Goal: Task Accomplishment & Management: Use online tool/utility

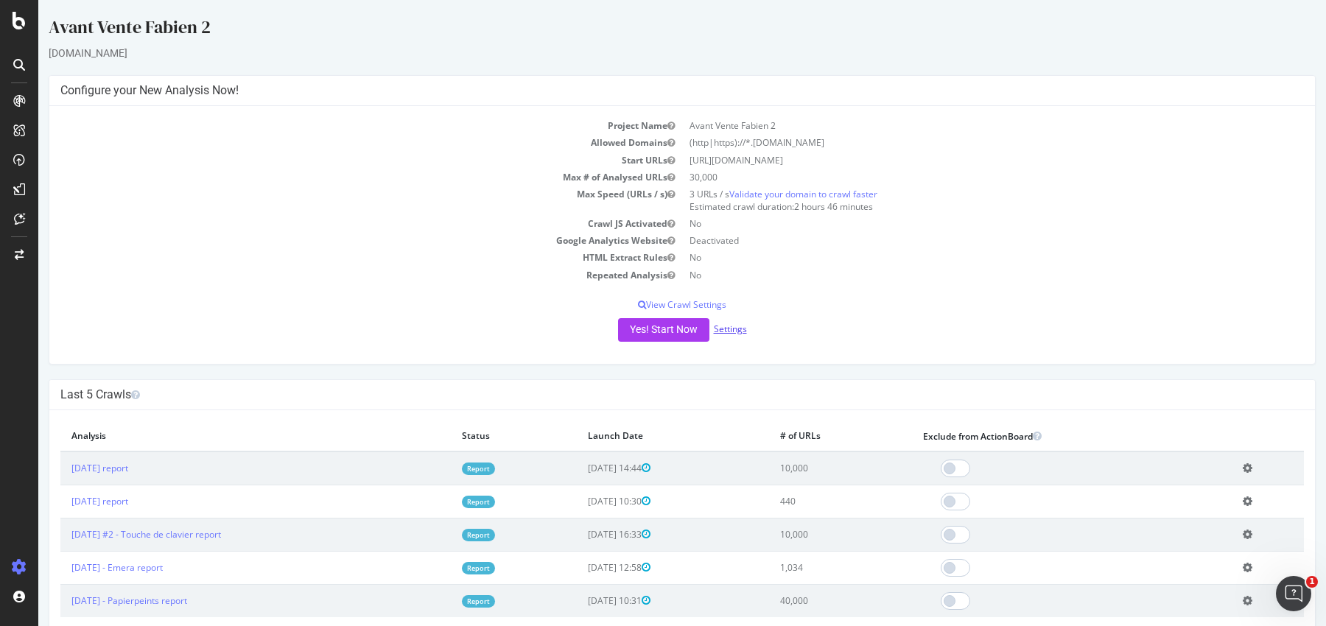
click at [727, 323] on link "Settings" at bounding box center [730, 329] width 33 height 13
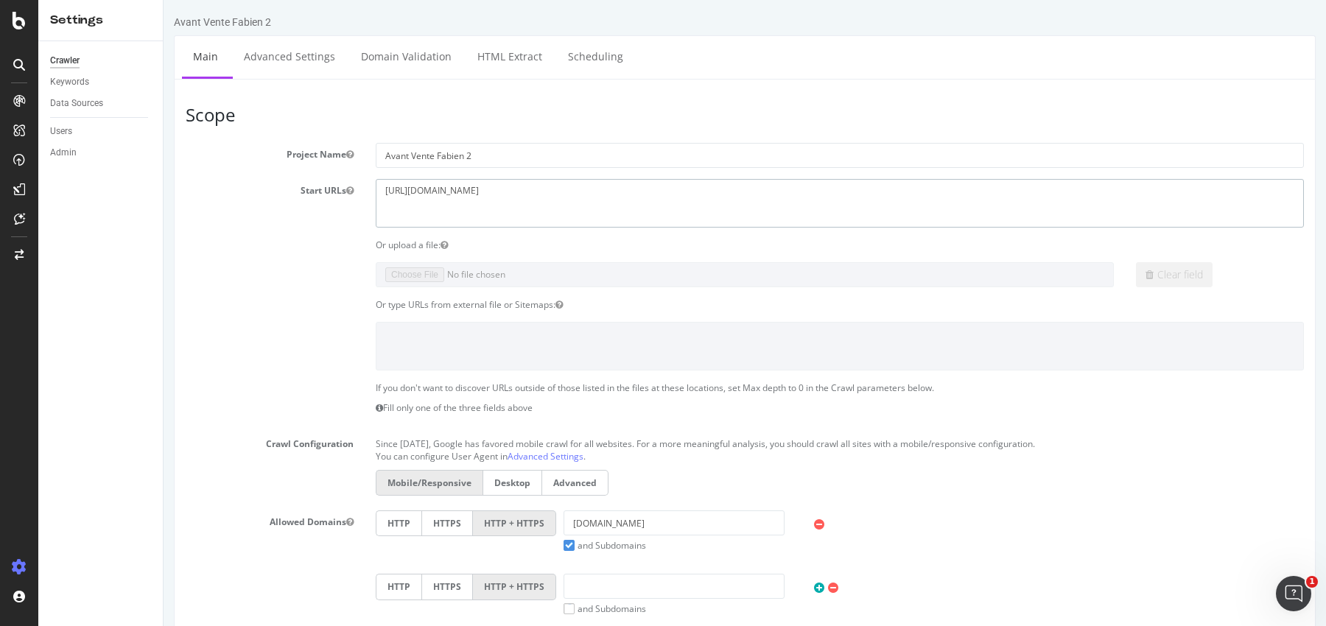
drag, startPoint x: 537, startPoint y: 200, endPoint x: 315, endPoint y: 175, distance: 223.2
click at [315, 175] on section "Project Name Avant Vente Fabien 2 Start URLs [URL][DOMAIN_NAME] Or upload a fil…" at bounding box center [745, 446] width 1118 height 606
paste textarea "[DOMAIN_NAME][URL]"
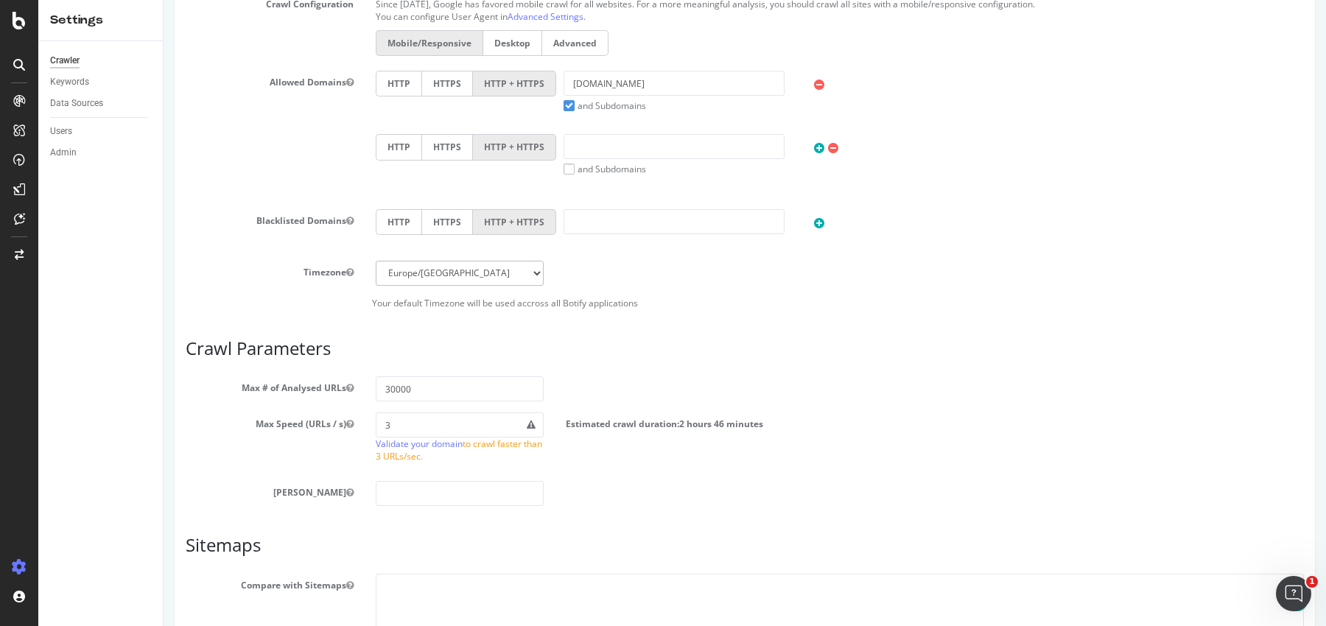
scroll to position [429, 0]
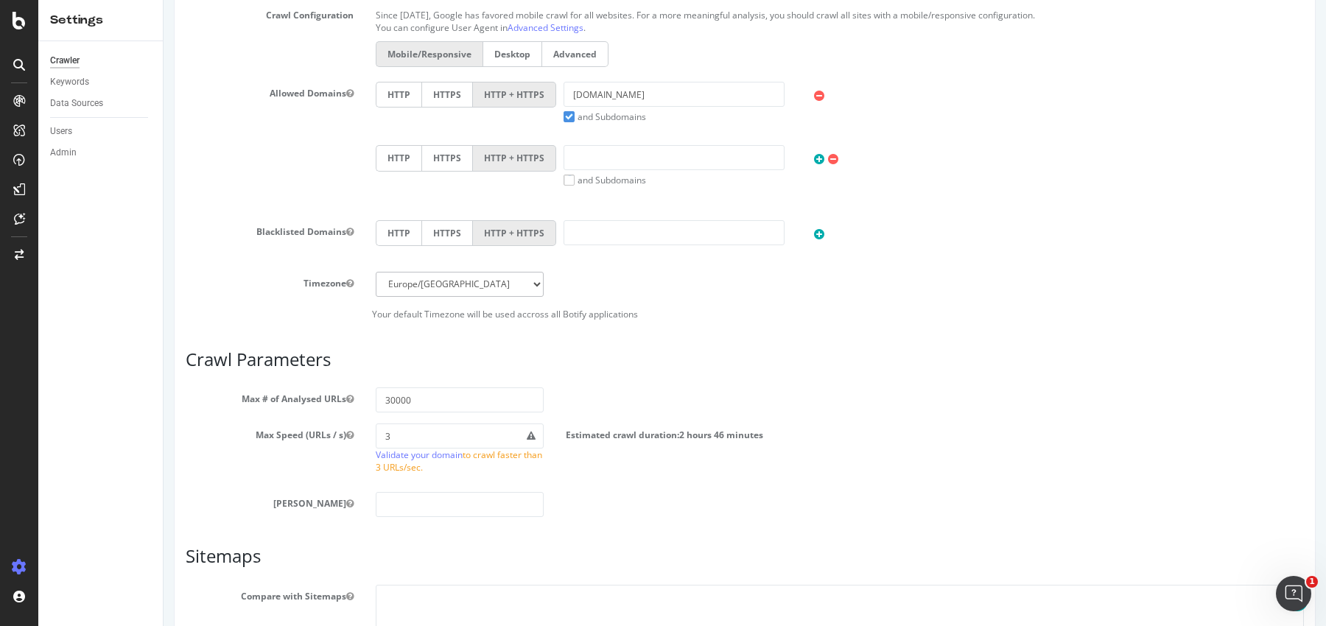
type textarea "[URL][DOMAIN_NAME]"
drag, startPoint x: 678, startPoint y: 86, endPoint x: 413, endPoint y: 86, distance: 265.2
click at [413, 86] on div "HTTP HTTPS HTTP + HTTPS [DOMAIN_NAME] and Subdomains User Agent: Mobile Desktop…" at bounding box center [839, 102] width 943 height 41
paste input "[URL][DOMAIN_NAME]"
drag, startPoint x: 624, startPoint y: 90, endPoint x: 430, endPoint y: 90, distance: 193.8
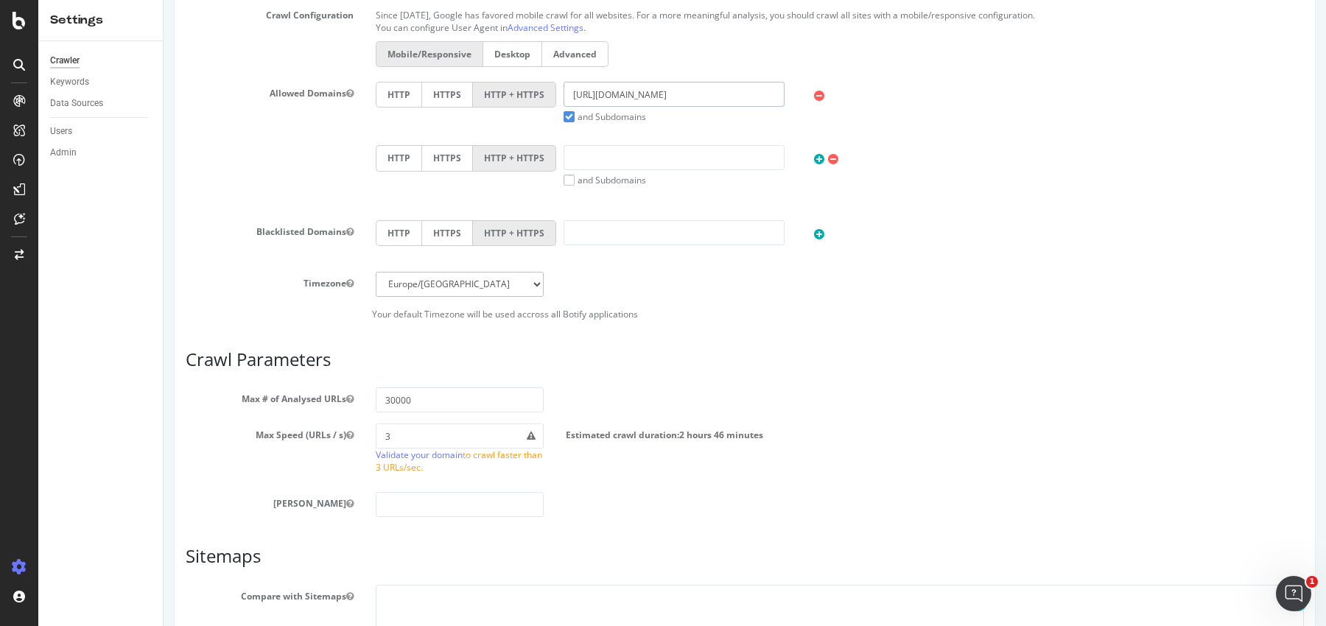
click at [430, 90] on div "HTTP HTTPS HTTP + HTTPS [URL][DOMAIN_NAME] and Subdomains User Agent: Mobile De…" at bounding box center [839, 102] width 943 height 41
click at [626, 100] on input "[DOMAIN_NAME][URL]" at bounding box center [674, 94] width 221 height 25
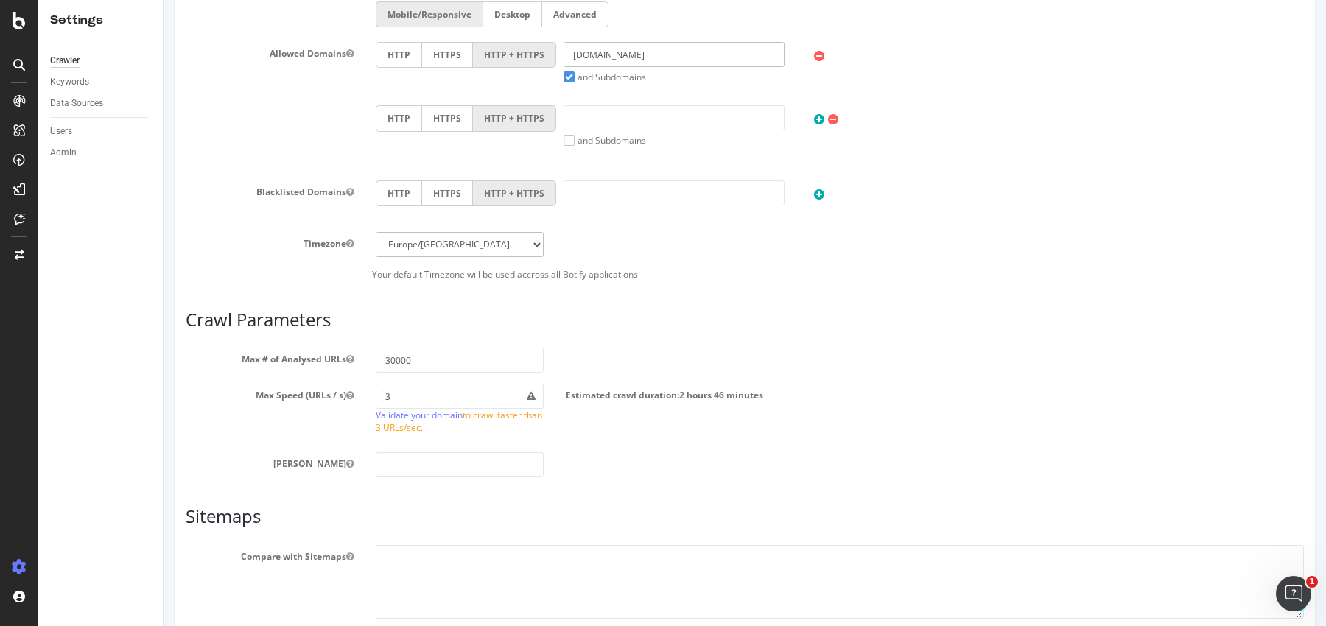
scroll to position [501, 0]
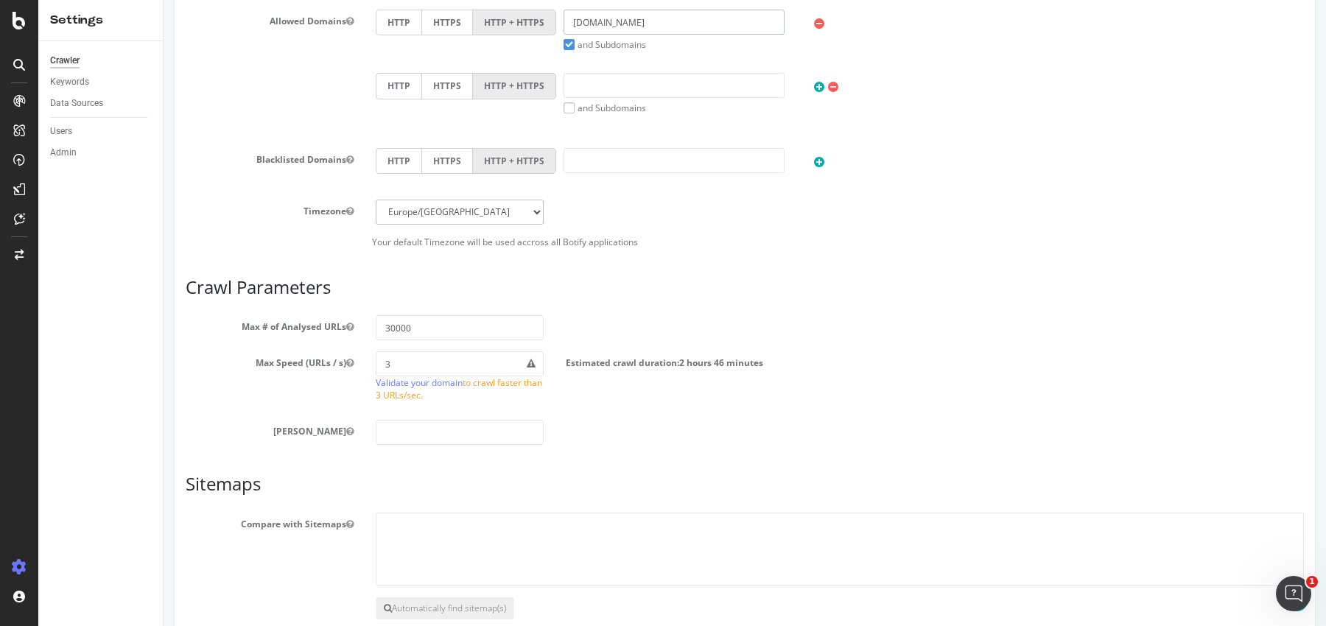
type input "[DOMAIN_NAME]"
drag, startPoint x: 389, startPoint y: 320, endPoint x: 345, endPoint y: 320, distance: 44.2
click at [345, 320] on div "Max # of Analysed URLs 30000" at bounding box center [745, 327] width 1140 height 25
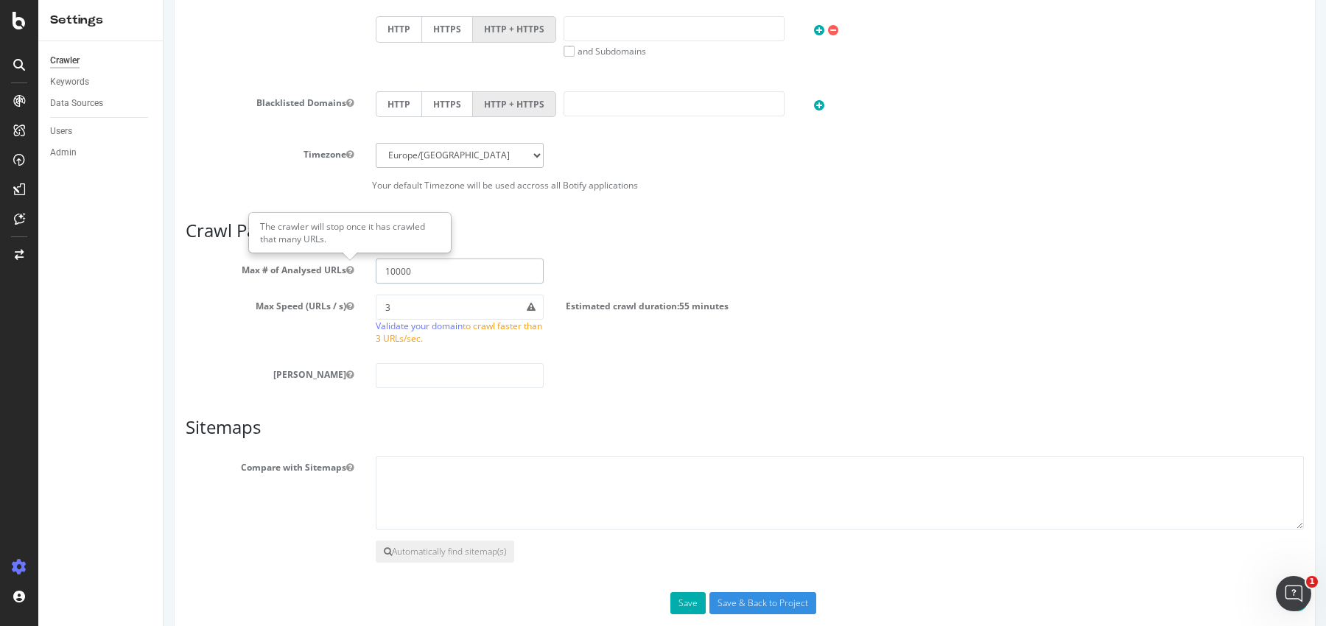
scroll to position [578, 0]
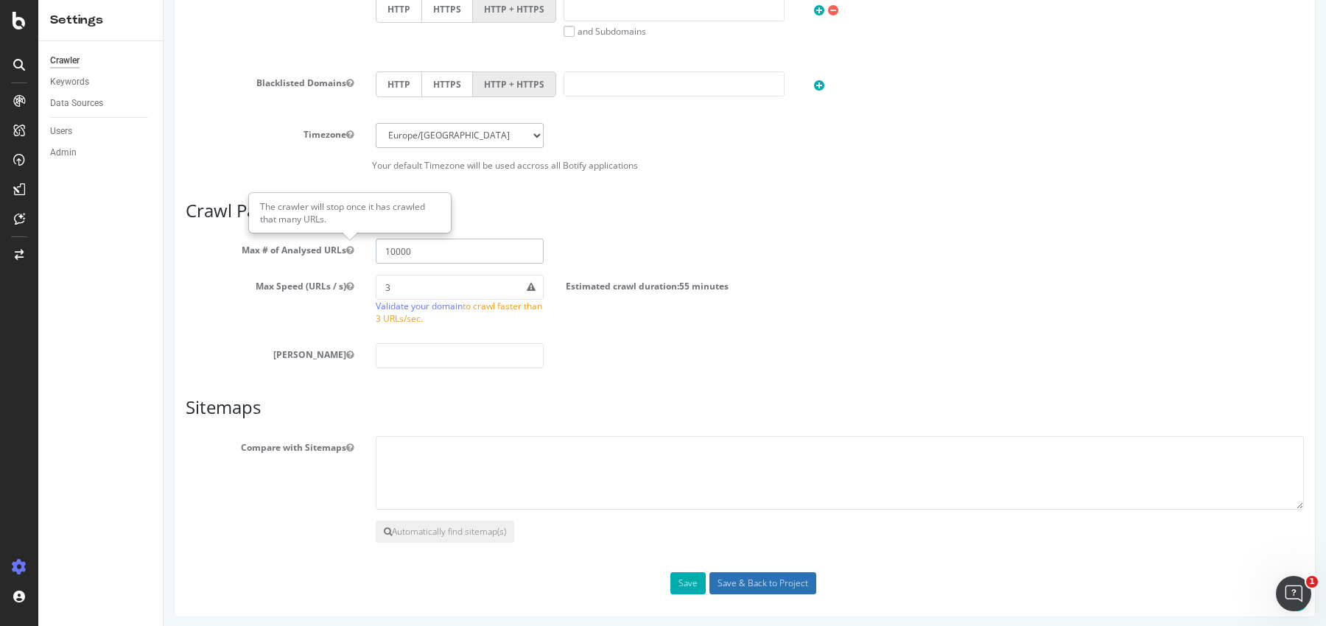
type input "10000"
click at [760, 581] on input "Save & Back to Project" at bounding box center [762, 583] width 107 height 22
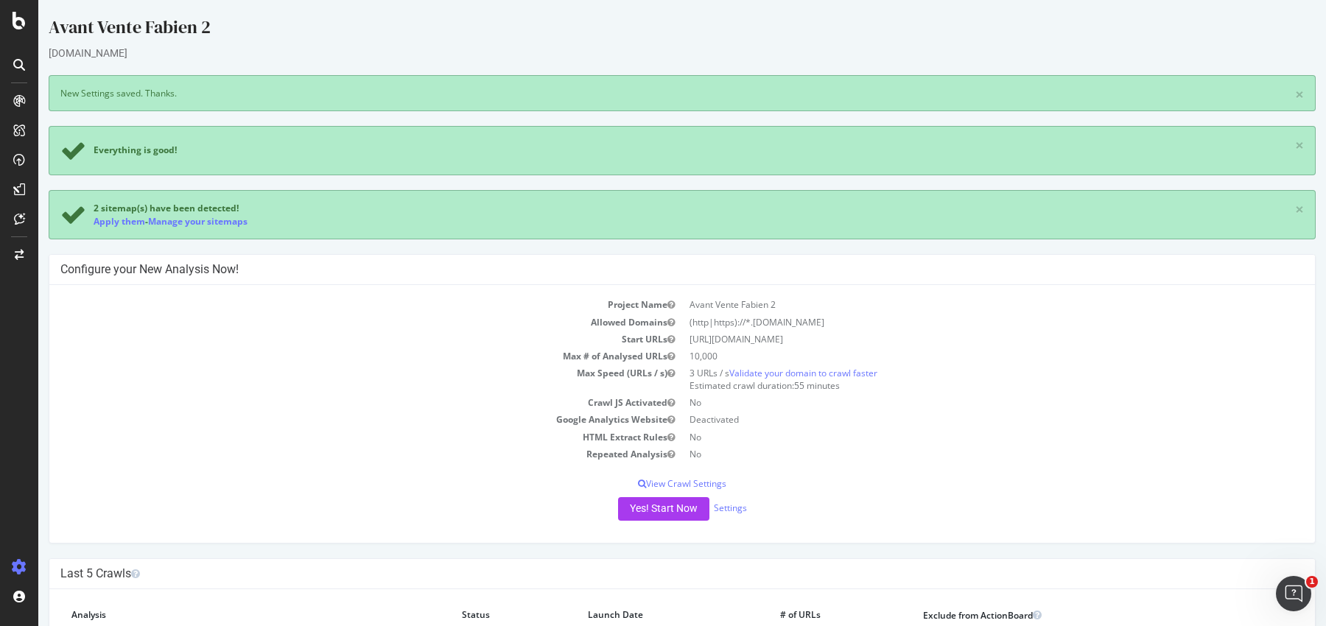
click at [645, 521] on div "Project Name Avant Vente Fabien 2 Allowed Domains (http|https)://*.[DOMAIN_NAME…" at bounding box center [682, 414] width 1266 height 258
click at [651, 511] on button "Yes! Start Now" at bounding box center [663, 509] width 91 height 24
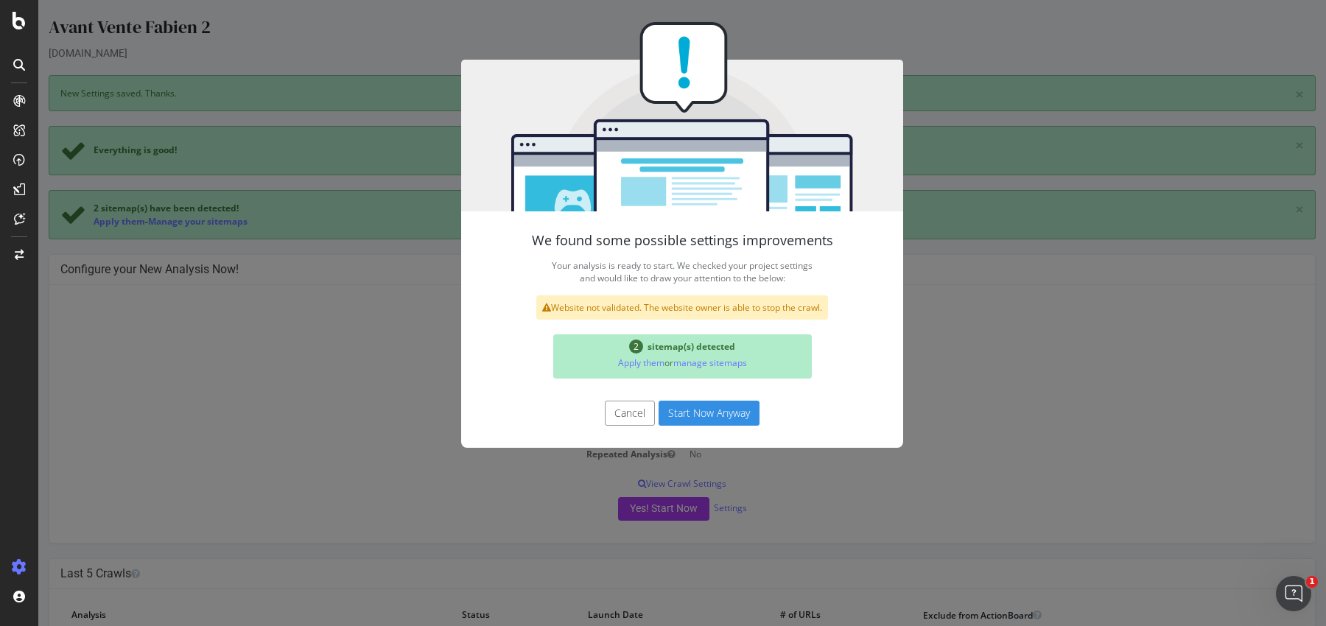
click at [673, 416] on button "Start Now Anyway" at bounding box center [709, 413] width 101 height 25
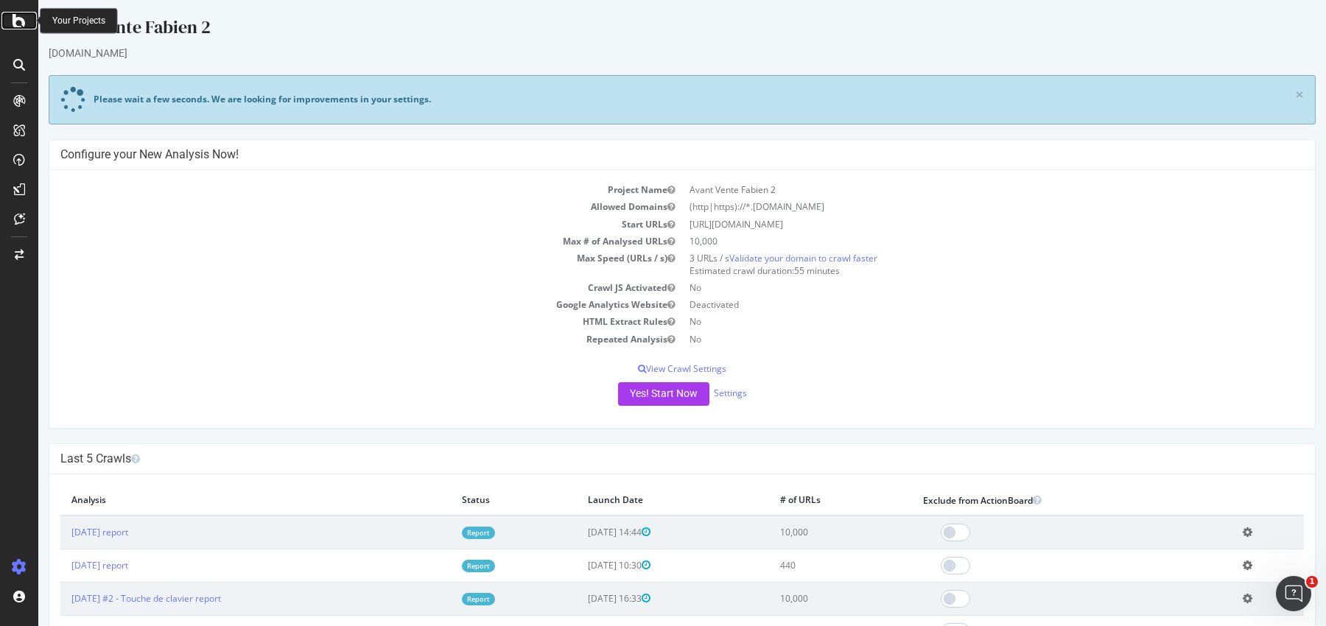
click at [19, 24] on icon at bounding box center [19, 21] width 13 height 18
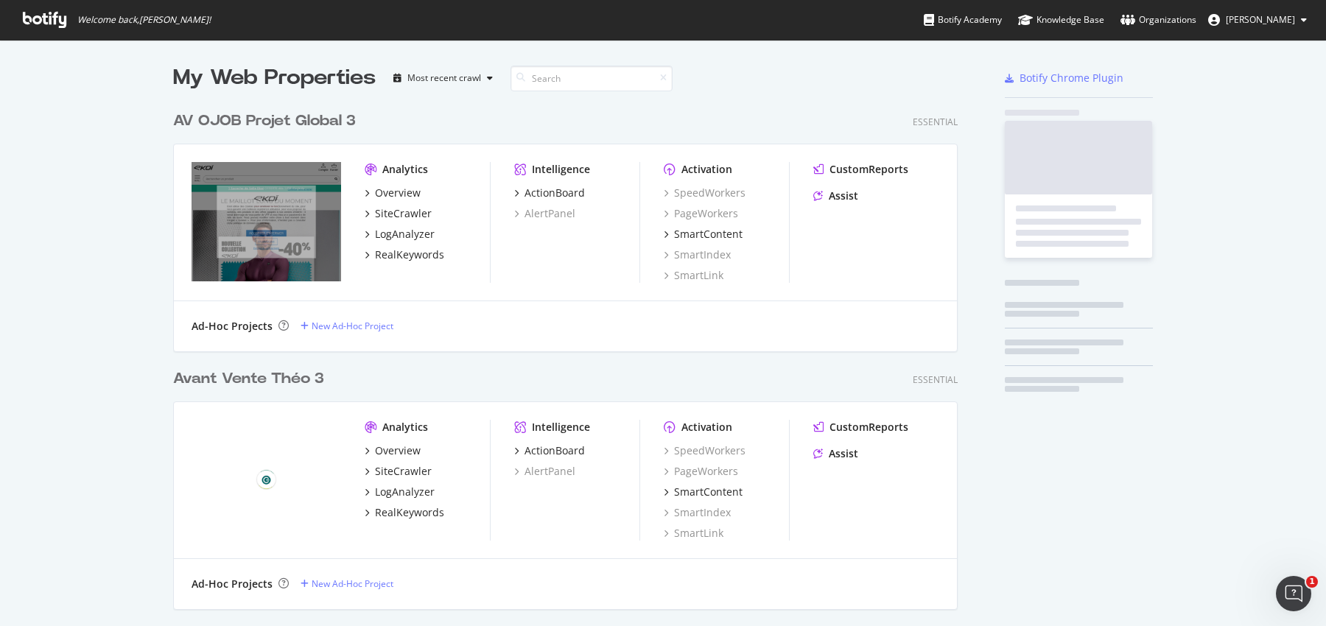
scroll to position [626, 1326]
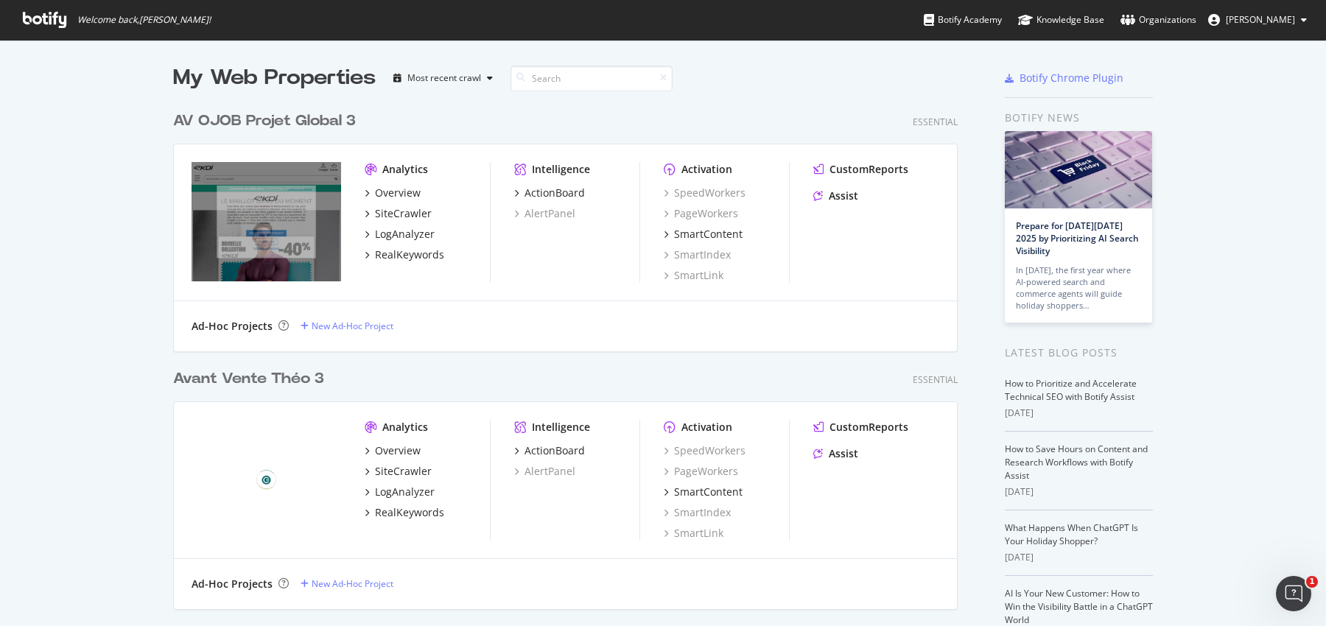
click at [284, 374] on div "Avant Vente Théo 3" at bounding box center [248, 378] width 151 height 21
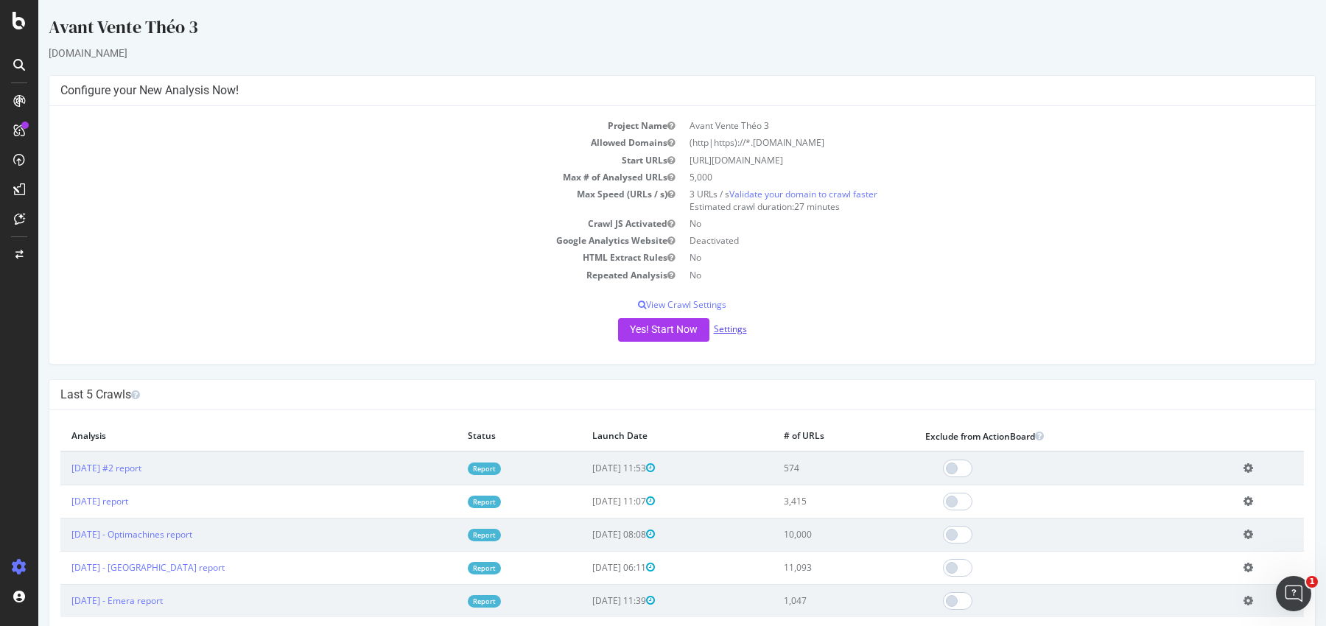
click at [734, 332] on link "Settings" at bounding box center [730, 329] width 33 height 13
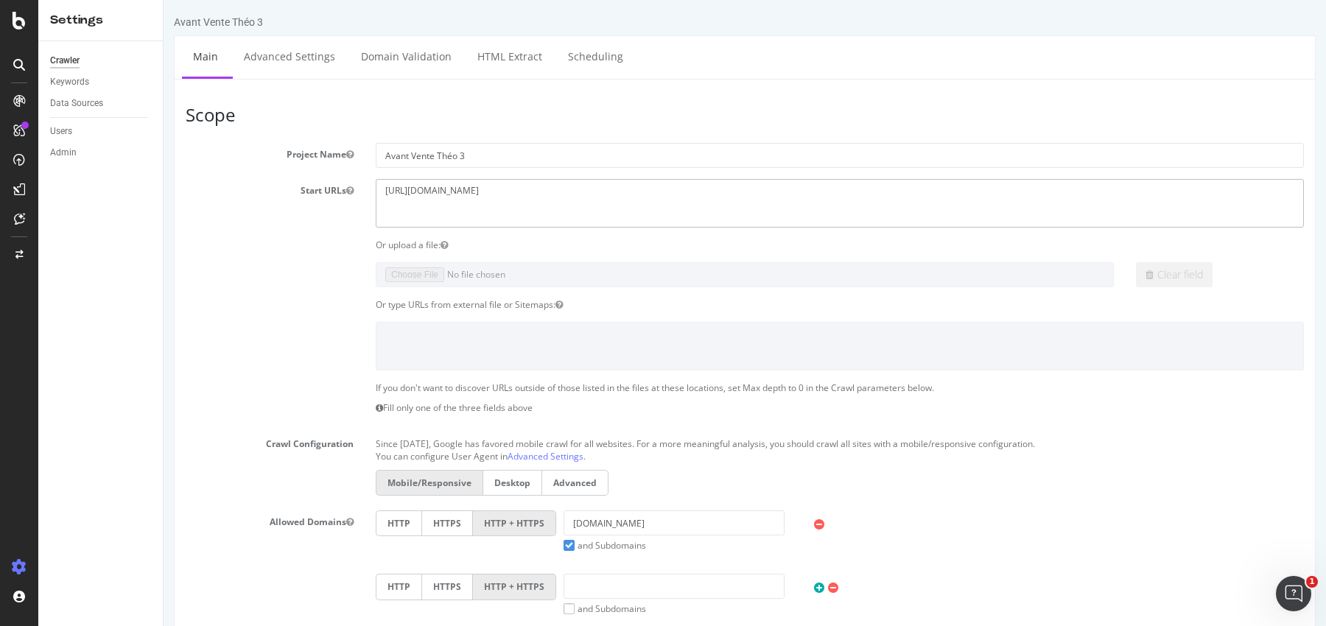
drag, startPoint x: 527, startPoint y: 219, endPoint x: 340, endPoint y: 140, distance: 202.4
click at [340, 140] on article "Scope Project Name Avant Vente Théo 3 Start URLs https://www.geg.fr/ Or upload …" at bounding box center [745, 427] width 1118 height 644
paste textarea "tessan.io"
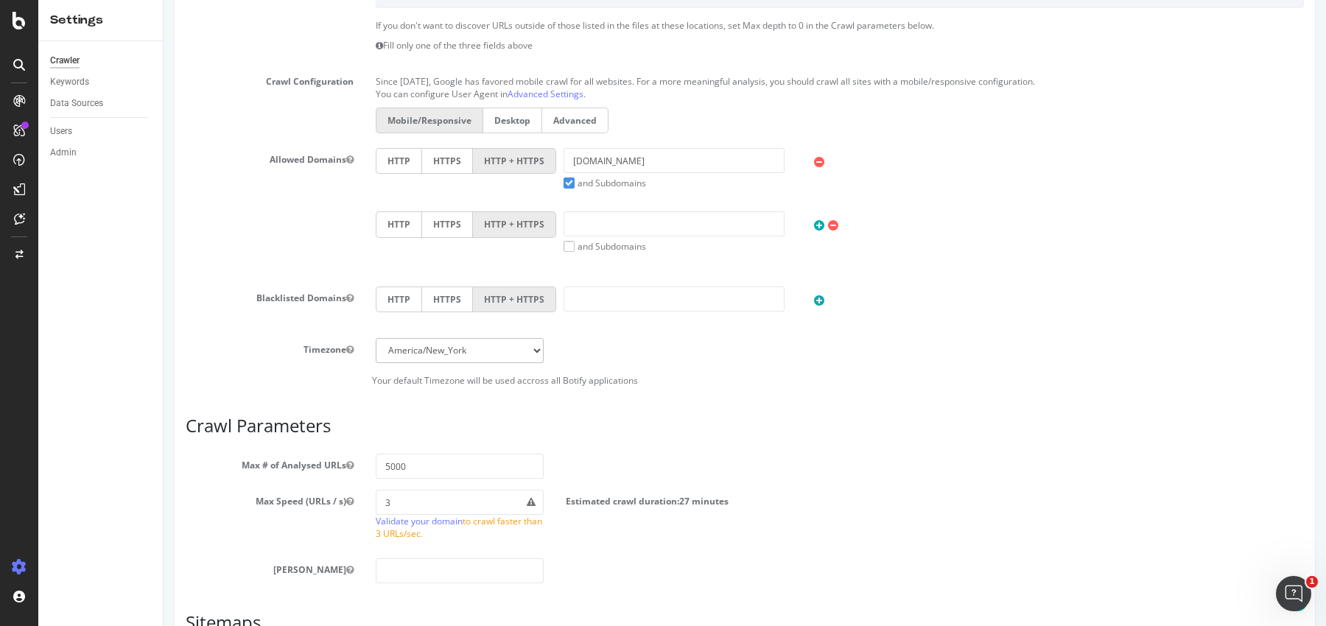
scroll to position [384, 0]
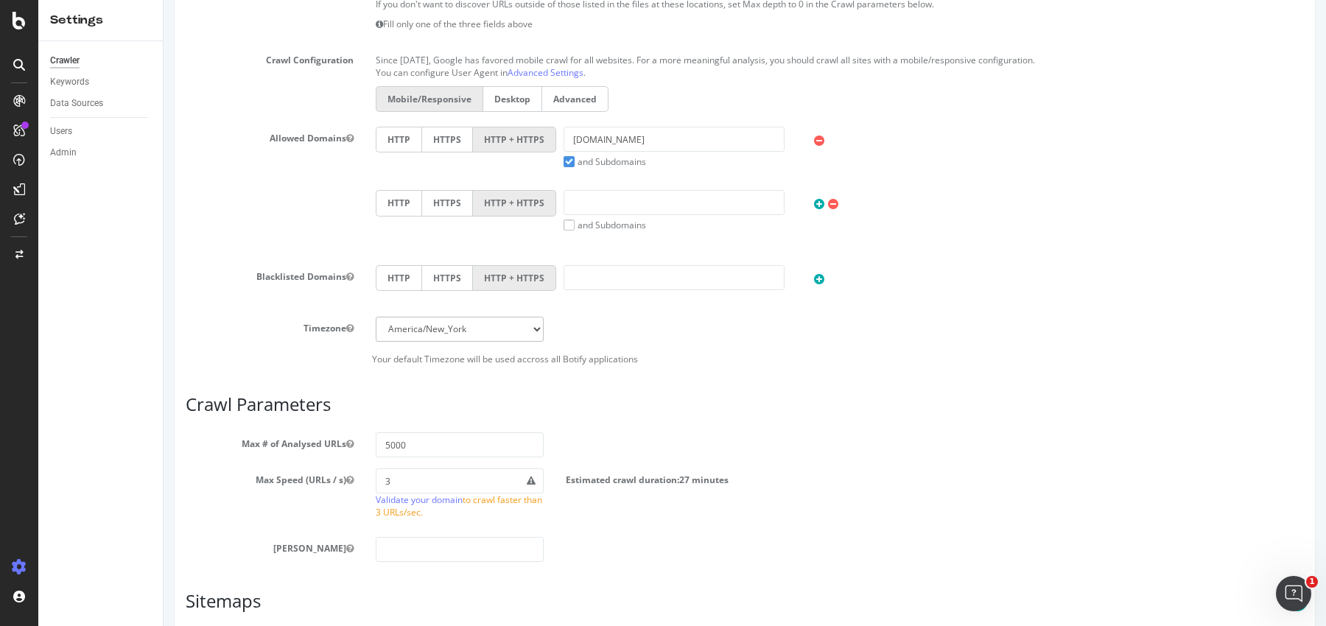
type textarea "https://www.tessan.io"
drag, startPoint x: 640, startPoint y: 139, endPoint x: 482, endPoint y: 139, distance: 158.4
click at [482, 139] on div "HTTP HTTPS HTTP + HTTPS geg.fr and Subdomains User Agent: Mobile Desktop This i…" at bounding box center [839, 147] width 943 height 41
paste input "https://www.tessan.io/"
drag, startPoint x: 623, startPoint y: 140, endPoint x: 424, endPoint y: 125, distance: 198.8
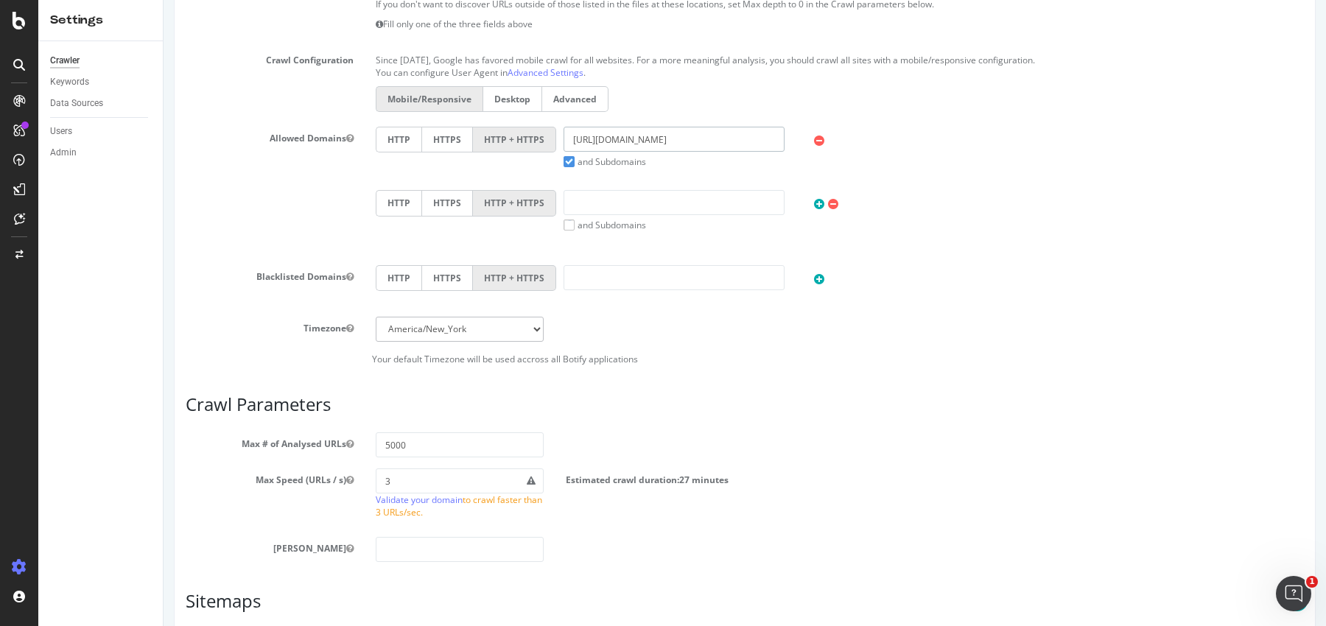
click at [424, 127] on div "HTTP HTTPS HTTP + HTTPS https://www.tessan.io and Subdomains User Agent: Mobile…" at bounding box center [839, 147] width 943 height 41
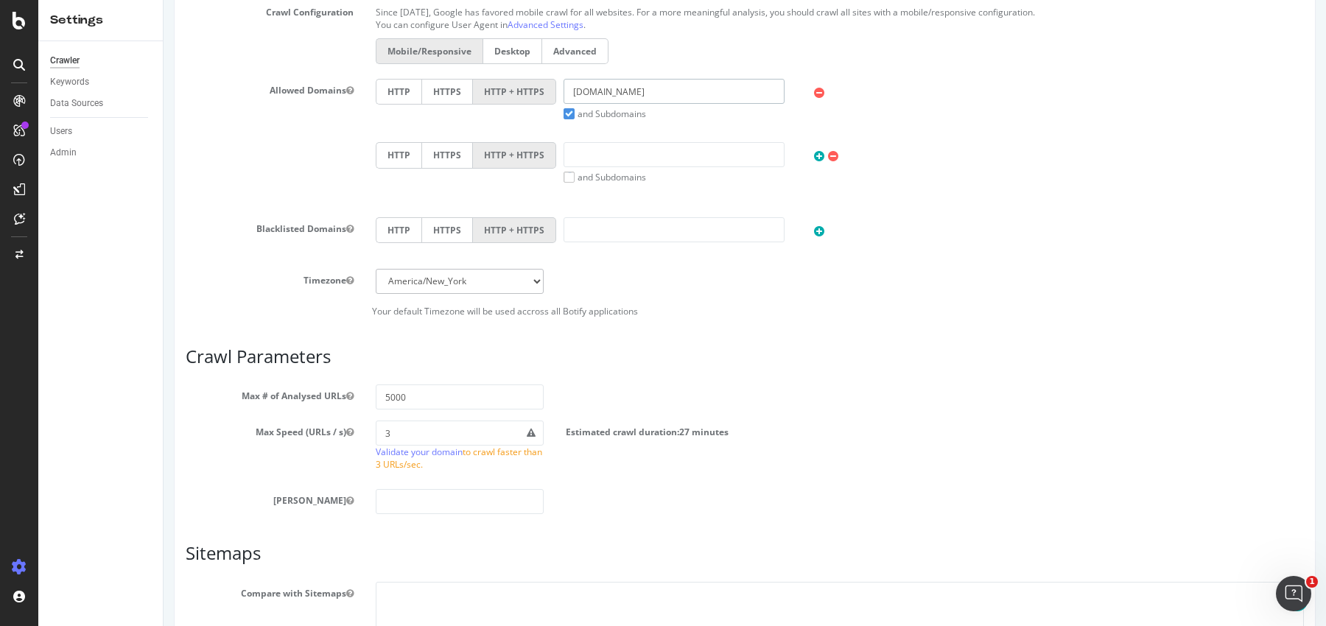
scroll to position [528, 0]
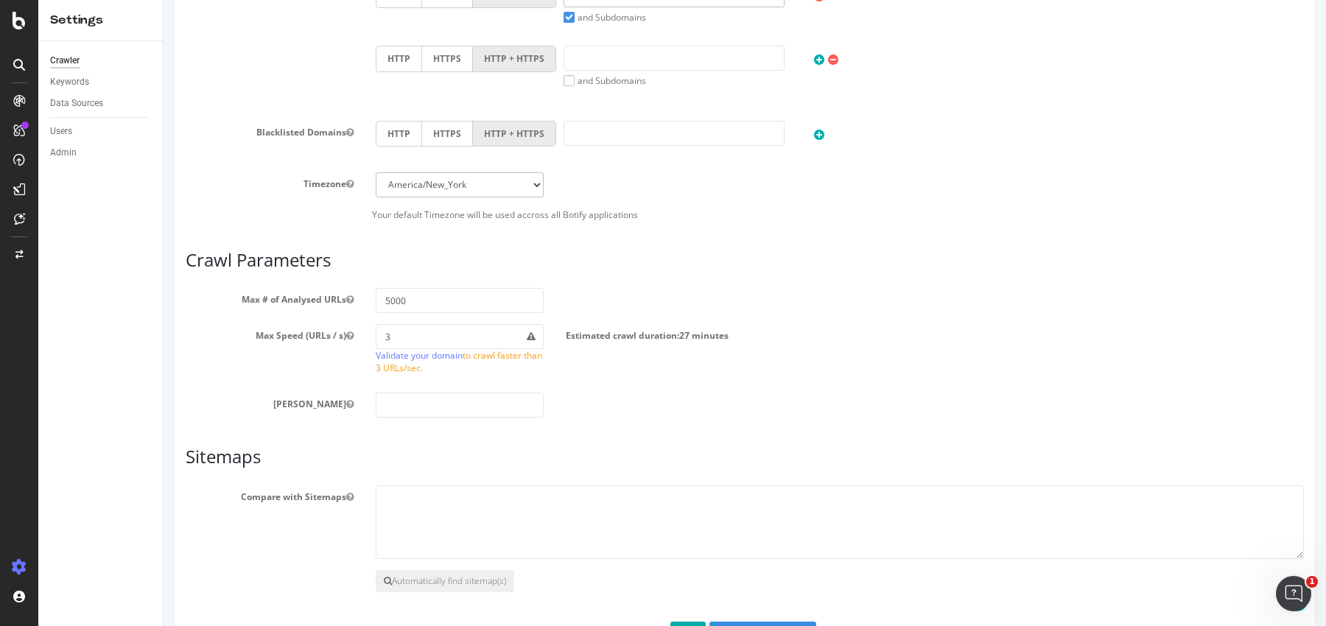
type input "tessan.io"
drag, startPoint x: 391, startPoint y: 295, endPoint x: 357, endPoint y: 295, distance: 34.6
click at [357, 295] on div "Max # of Analysed URLs 5000" at bounding box center [745, 300] width 1140 height 25
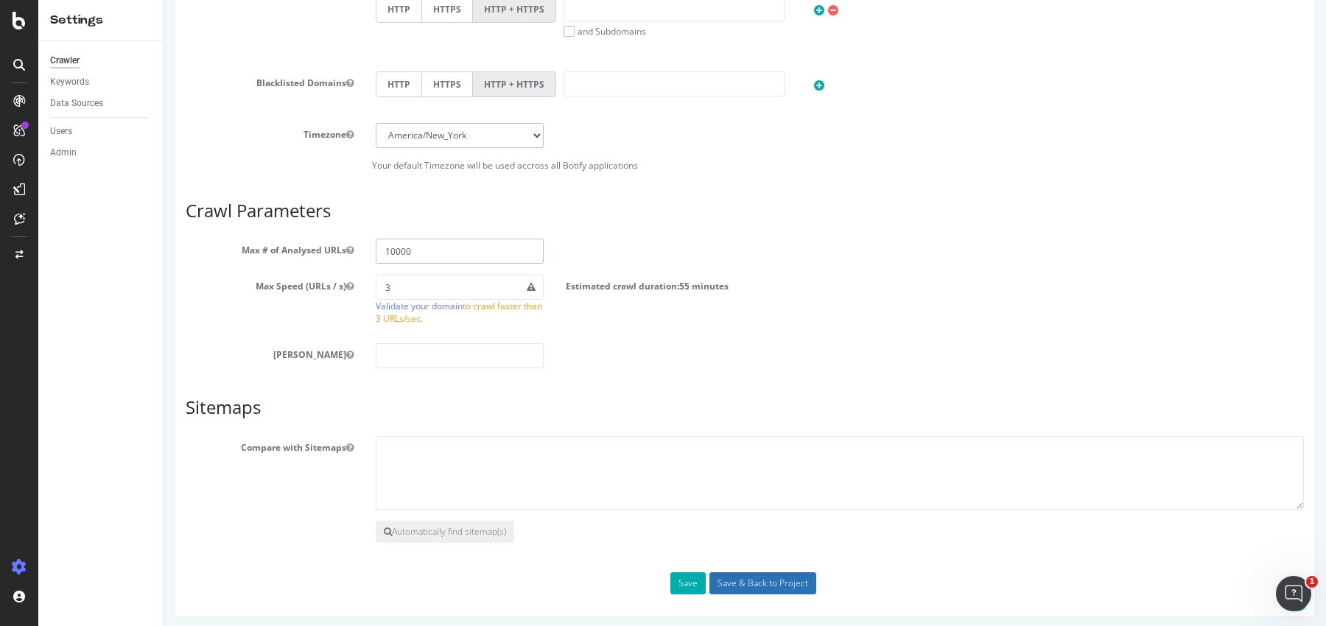
type input "10000"
click at [765, 575] on input "Save & Back to Project" at bounding box center [762, 583] width 107 height 22
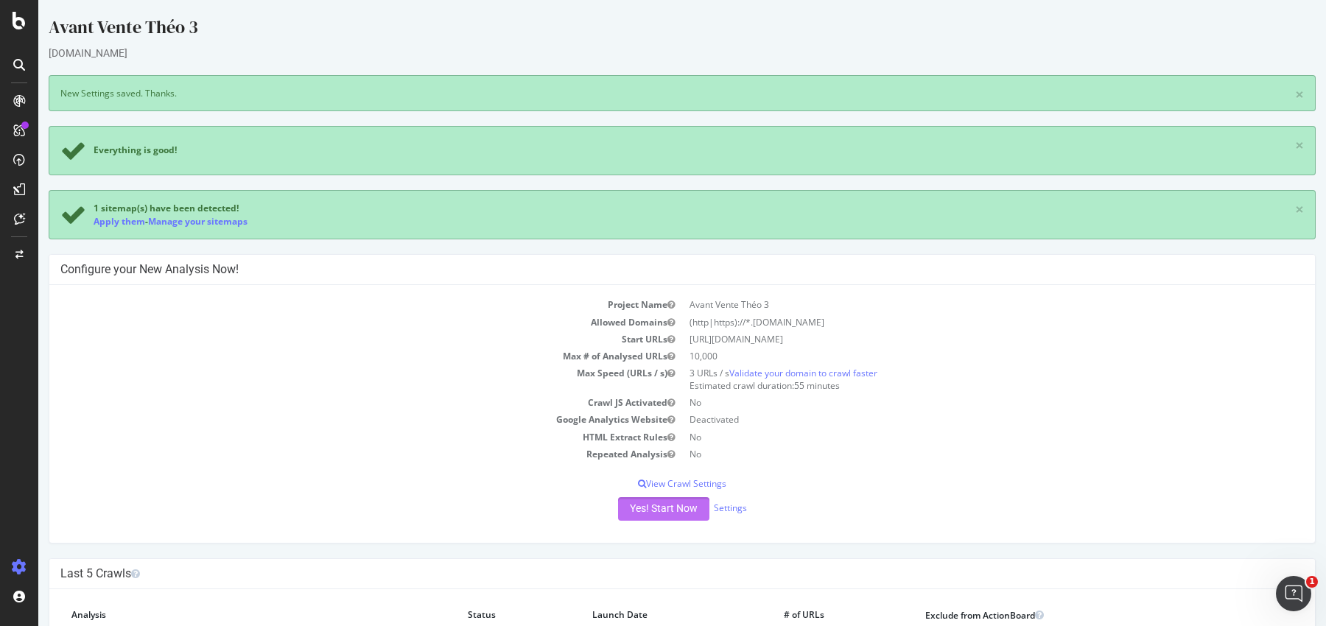
click at [684, 509] on button "Yes! Start Now" at bounding box center [663, 509] width 91 height 24
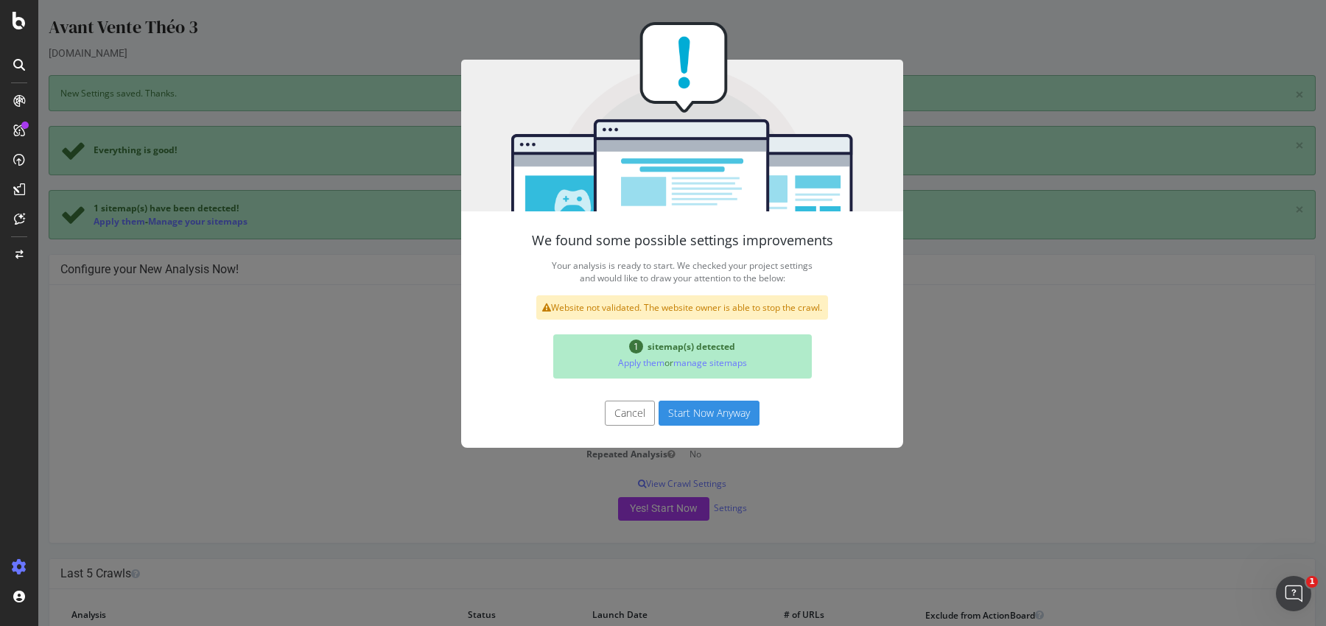
click at [698, 421] on button "Start Now Anyway" at bounding box center [709, 413] width 101 height 25
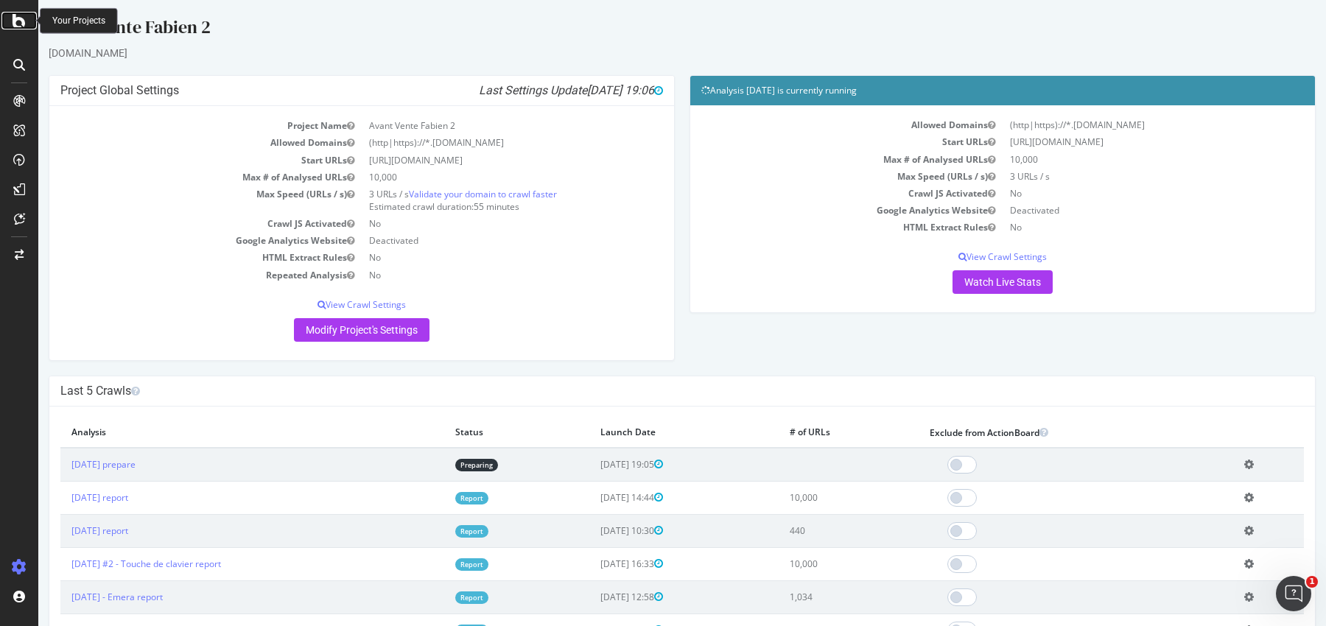
click at [16, 23] on icon at bounding box center [19, 21] width 13 height 18
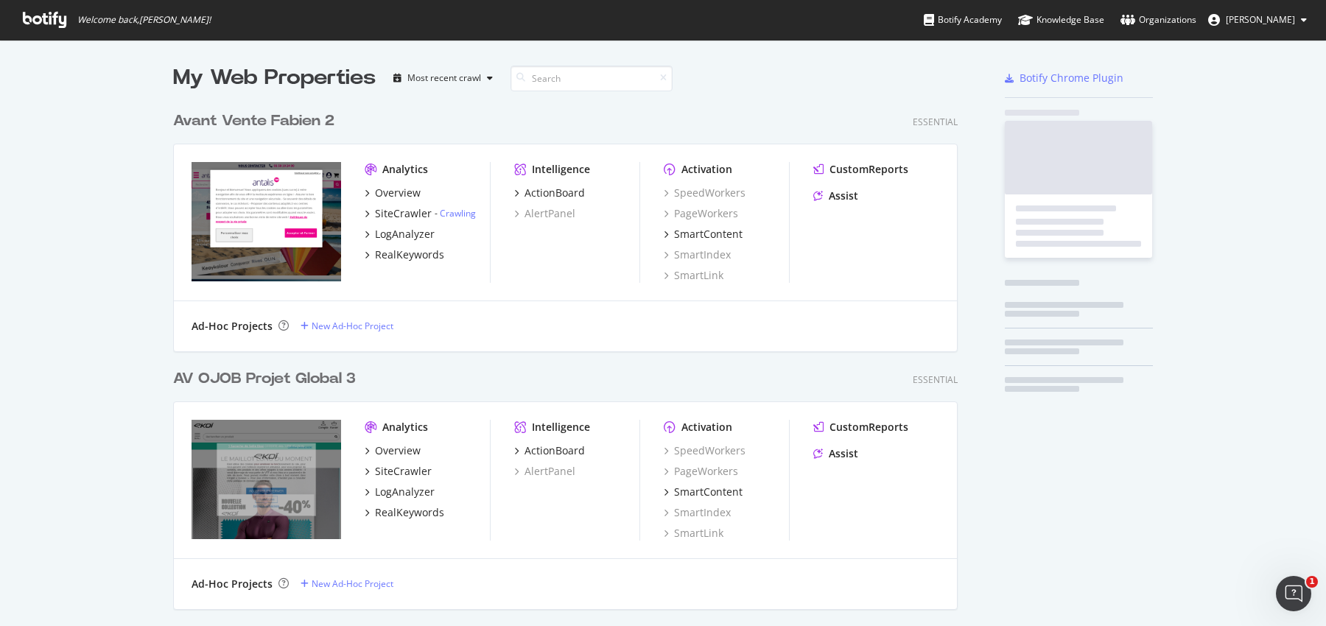
scroll to position [2063, 796]
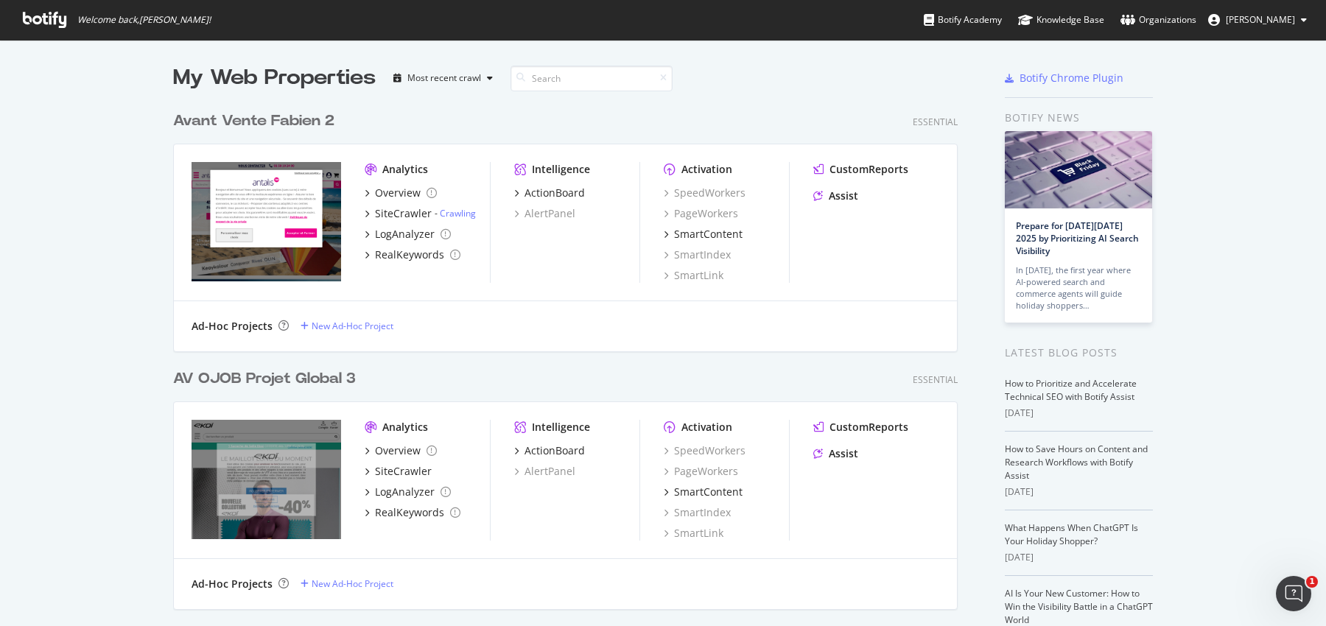
click at [267, 376] on div "AV OJOB Projet Global 3" at bounding box center [264, 378] width 183 height 21
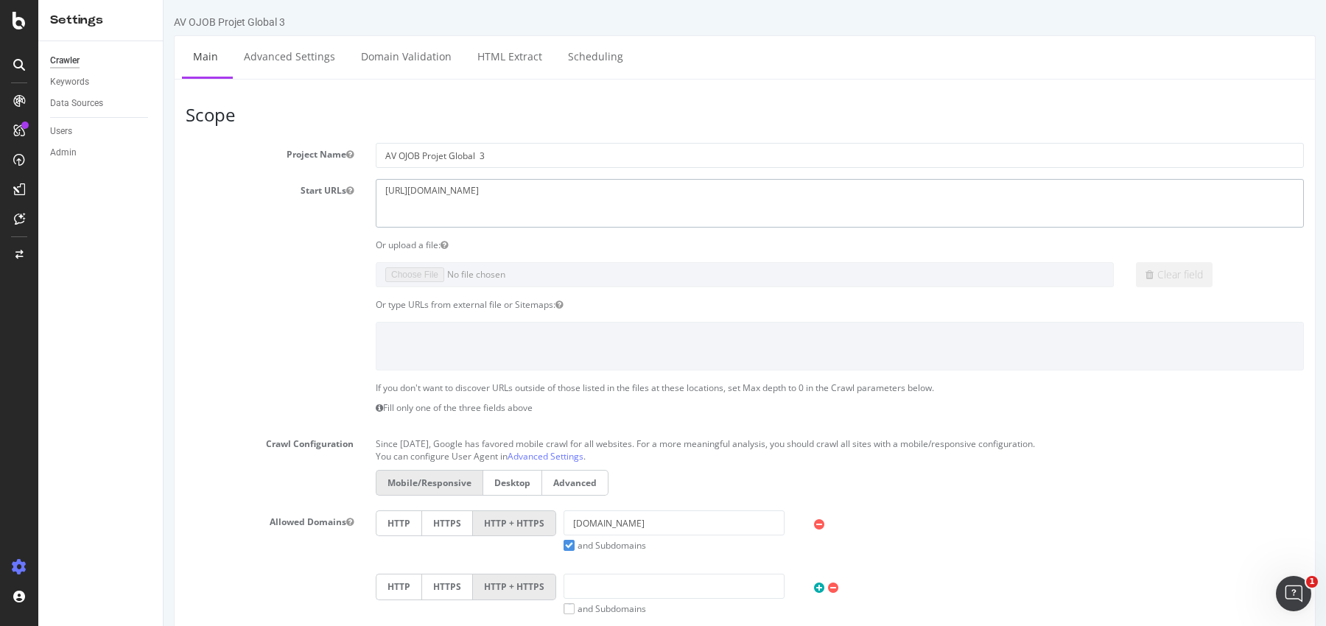
drag, startPoint x: 528, startPoint y: 212, endPoint x: 282, endPoint y: 147, distance: 254.5
click at [281, 146] on section "Project Name AV OJOB Projet Global 3 Start URLs https://www.ekoi.fr/fr/ Or uplo…" at bounding box center [745, 446] width 1118 height 606
paste textarea "marionnaud."
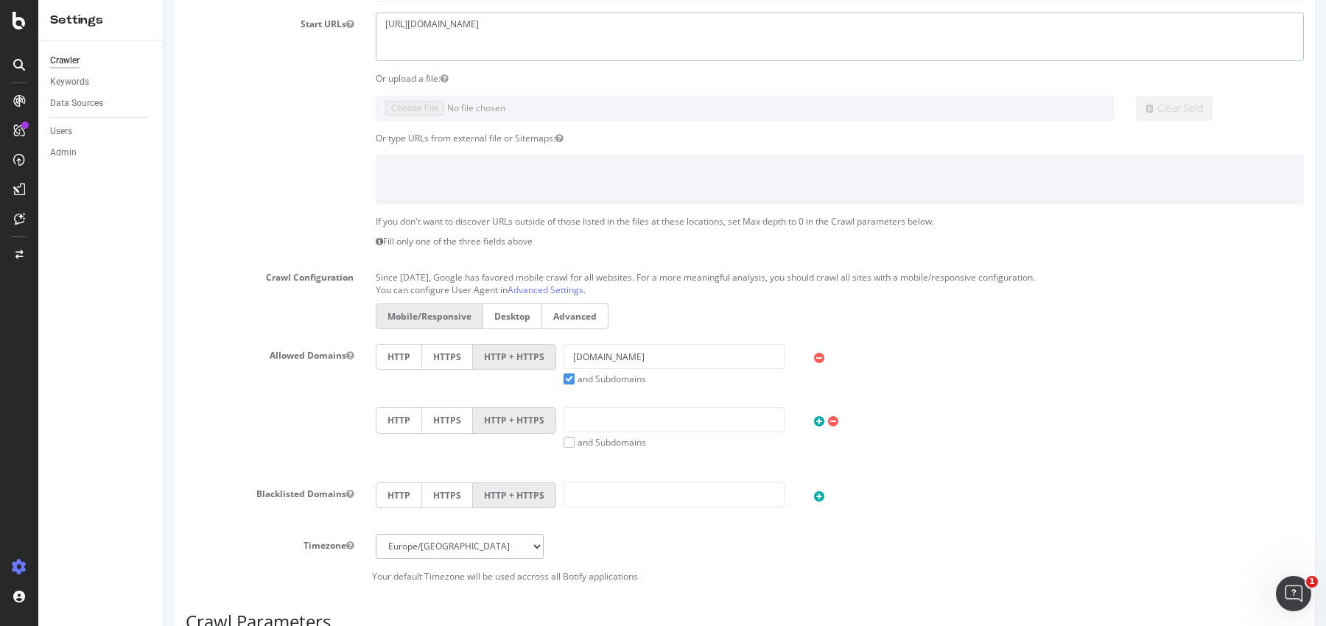
scroll to position [189, 0]
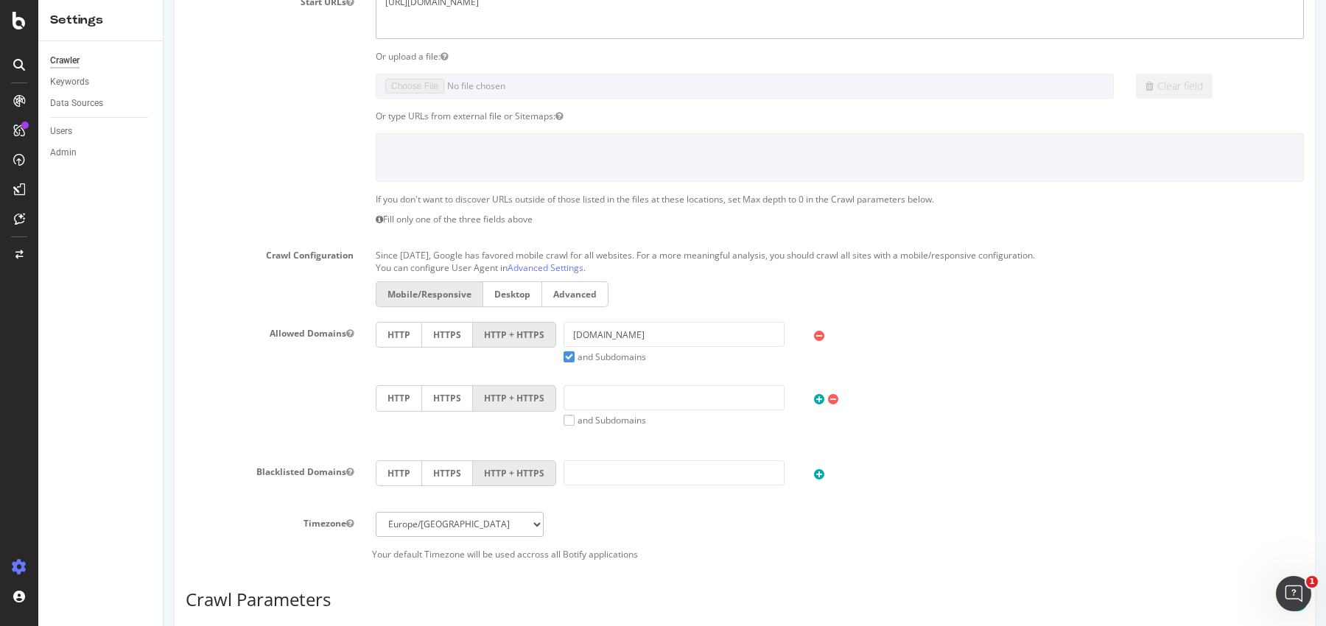
type textarea "https://www.marionnaud.fr"
drag, startPoint x: 645, startPoint y: 326, endPoint x: 474, endPoint y: 307, distance: 171.9
click at [474, 307] on section "Project Name AV OJOB Projet Global 3 Start URLs https://www.ekoi.fr/fr/ Or uplo…" at bounding box center [745, 257] width 1118 height 606
paste input "https://www.marionnaud.fr/"
drag, startPoint x: 625, startPoint y: 330, endPoint x: 391, endPoint y: 329, distance: 234.3
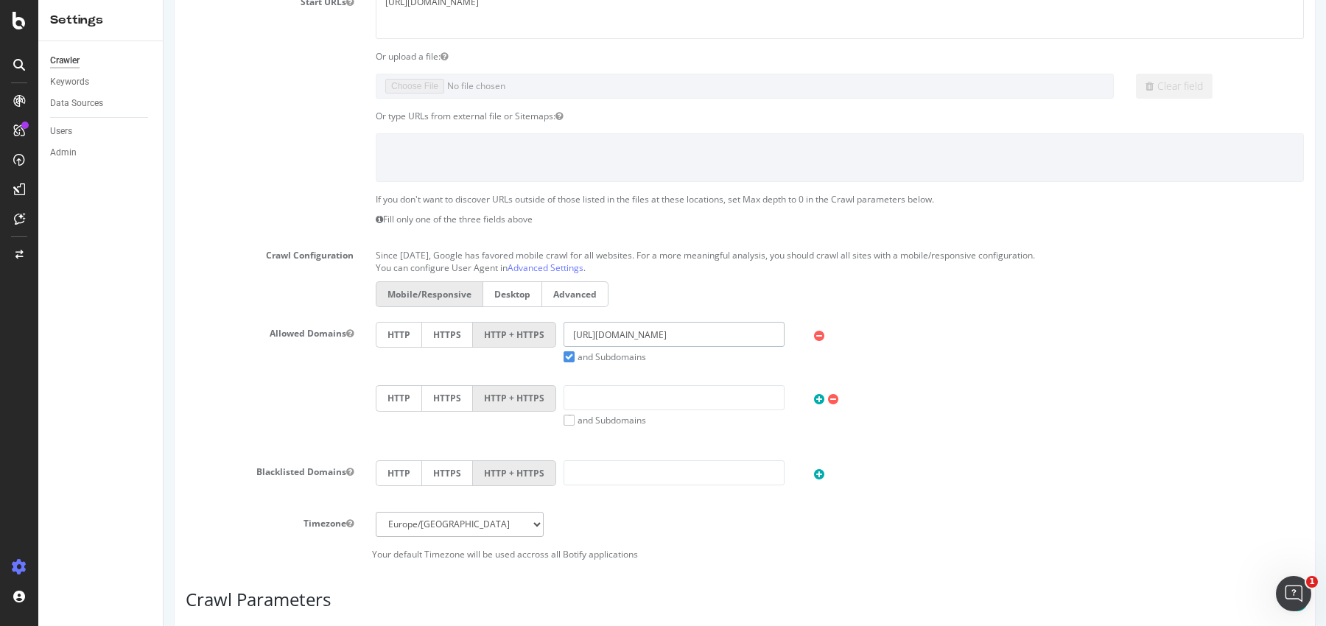
click at [391, 329] on div "HTTP HTTPS HTTP + HTTPS https://www.marionnaud.fr and Subdomains User Agent: Mo…" at bounding box center [839, 342] width 943 height 41
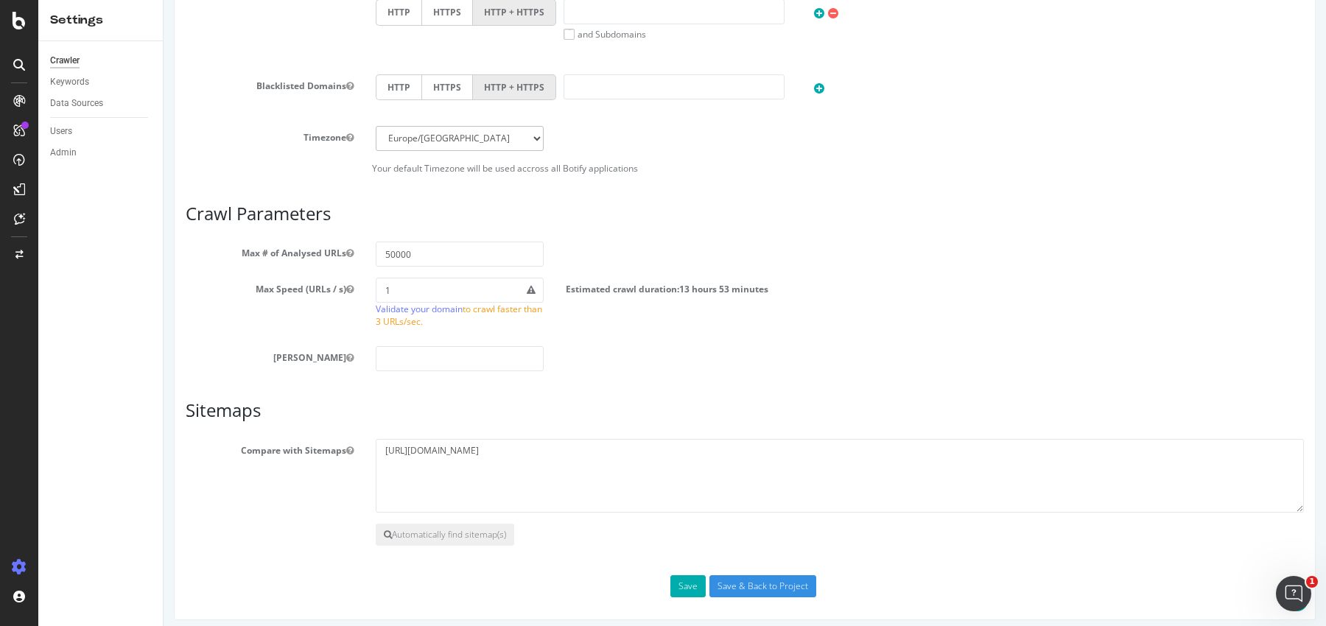
scroll to position [578, 0]
type input "marionnaud.fr"
drag, startPoint x: 388, startPoint y: 249, endPoint x: 365, endPoint y: 249, distance: 23.6
click at [365, 249] on div "50000" at bounding box center [460, 251] width 190 height 25
type input "10000"
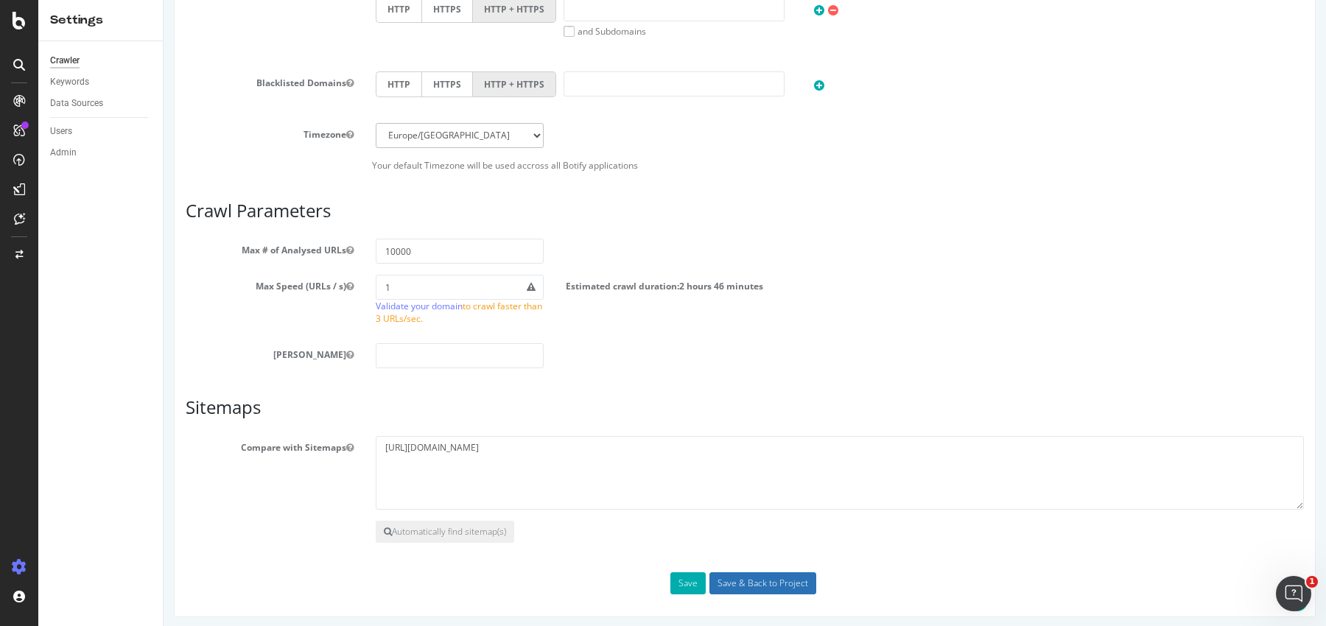
click at [782, 581] on input "Save & Back to Project" at bounding box center [762, 583] width 107 height 22
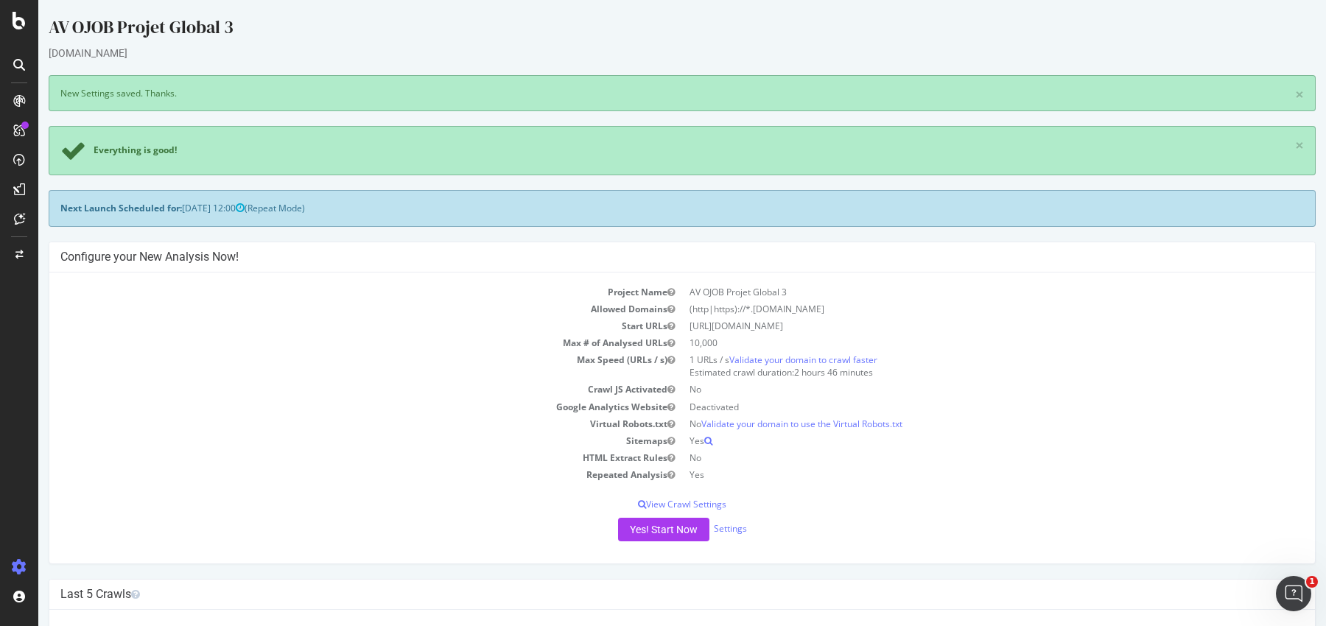
click at [340, 208] on div "Next Launch Scheduled for: 2025-10-05 12:00 (Repeat Mode)" at bounding box center [682, 208] width 1267 height 36
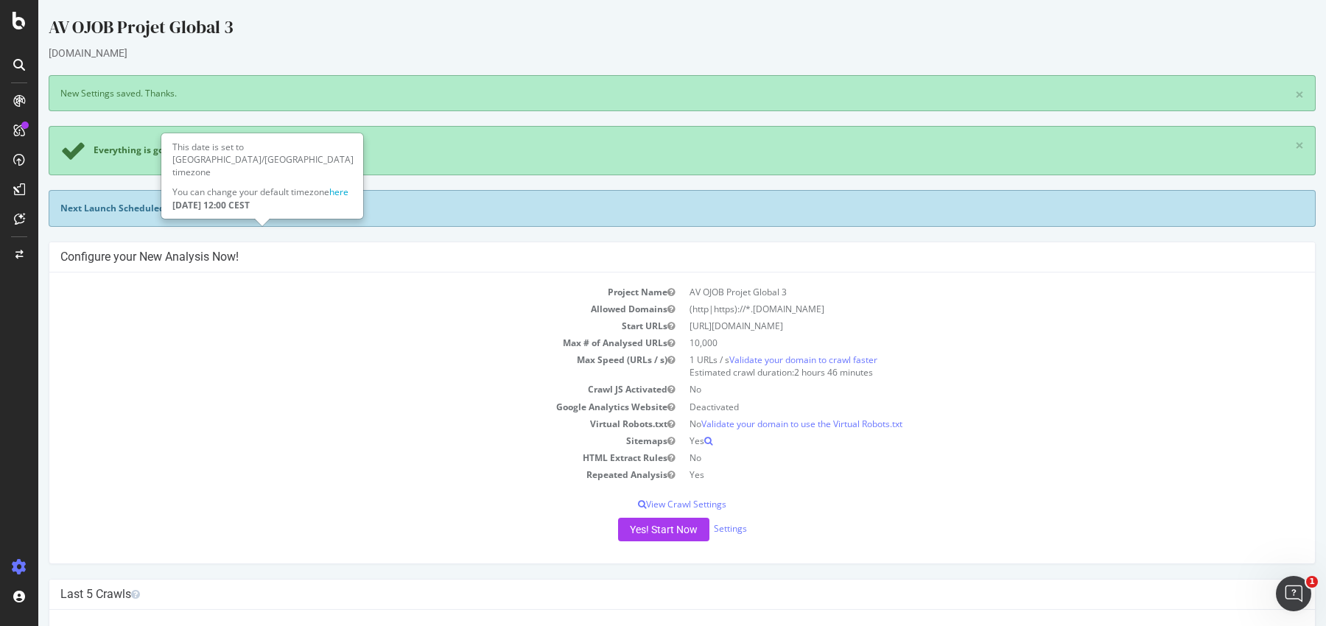
click at [236, 203] on span "2025-10-05 12:00" at bounding box center [213, 208] width 63 height 13
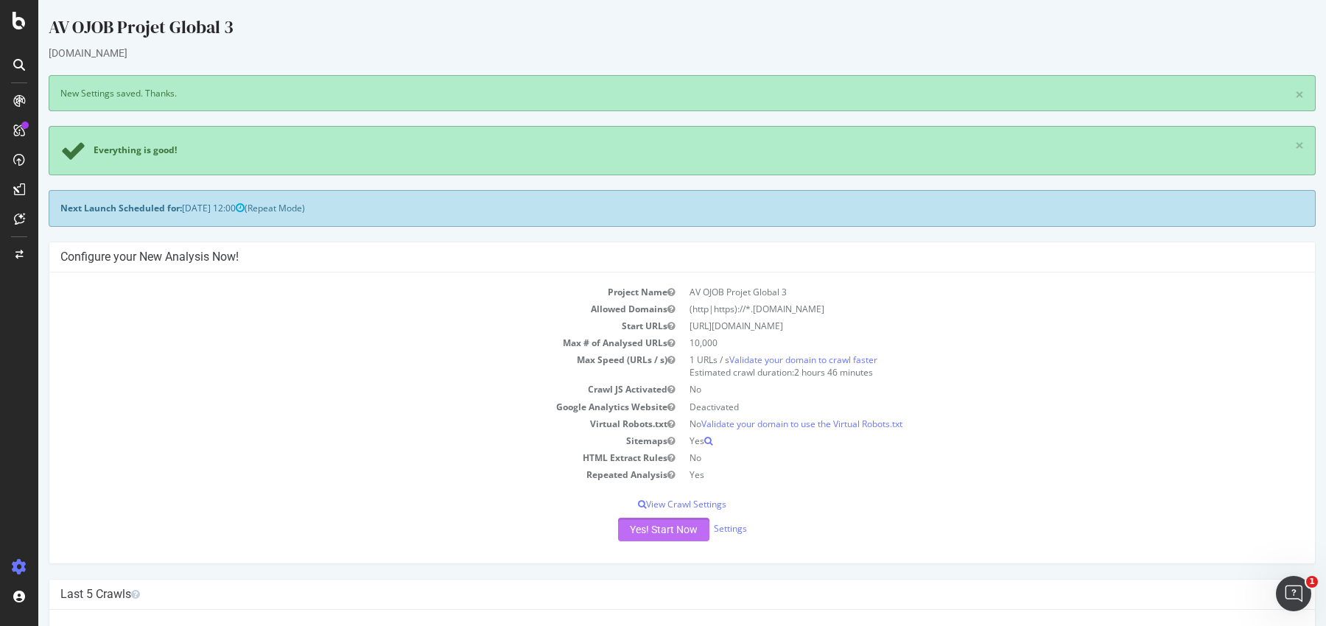
click at [650, 531] on button "Yes! Start Now" at bounding box center [663, 530] width 91 height 24
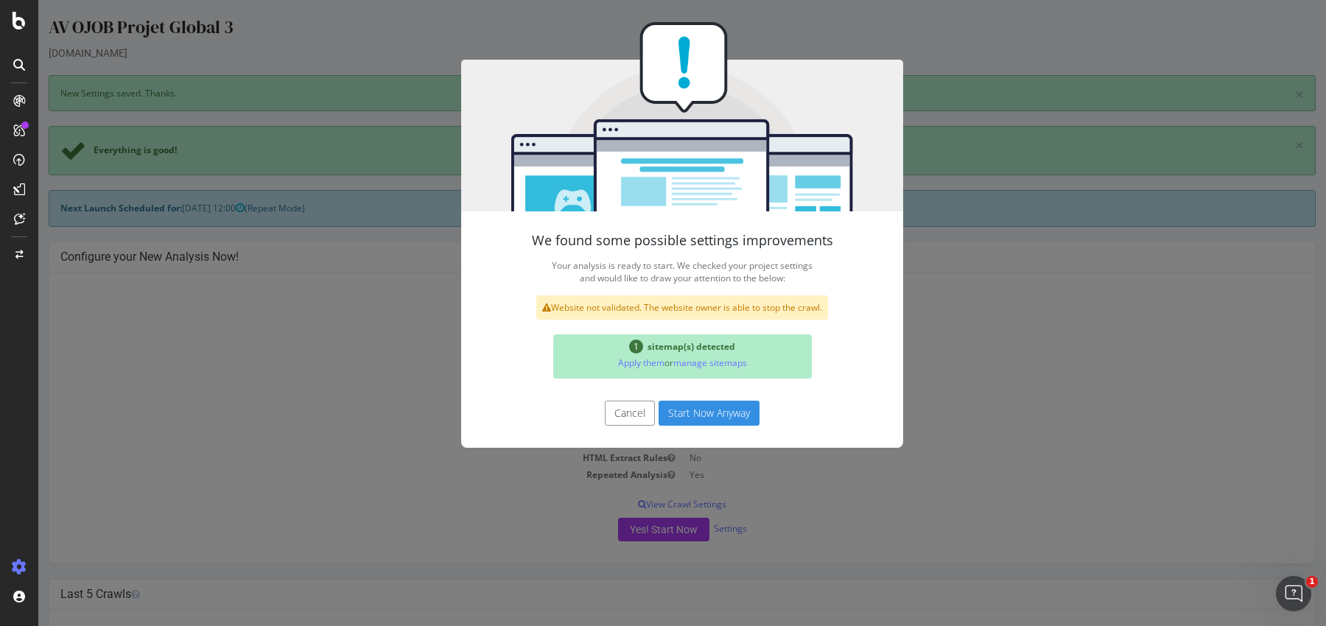
click at [704, 416] on button "Start Now Anyway" at bounding box center [709, 413] width 101 height 25
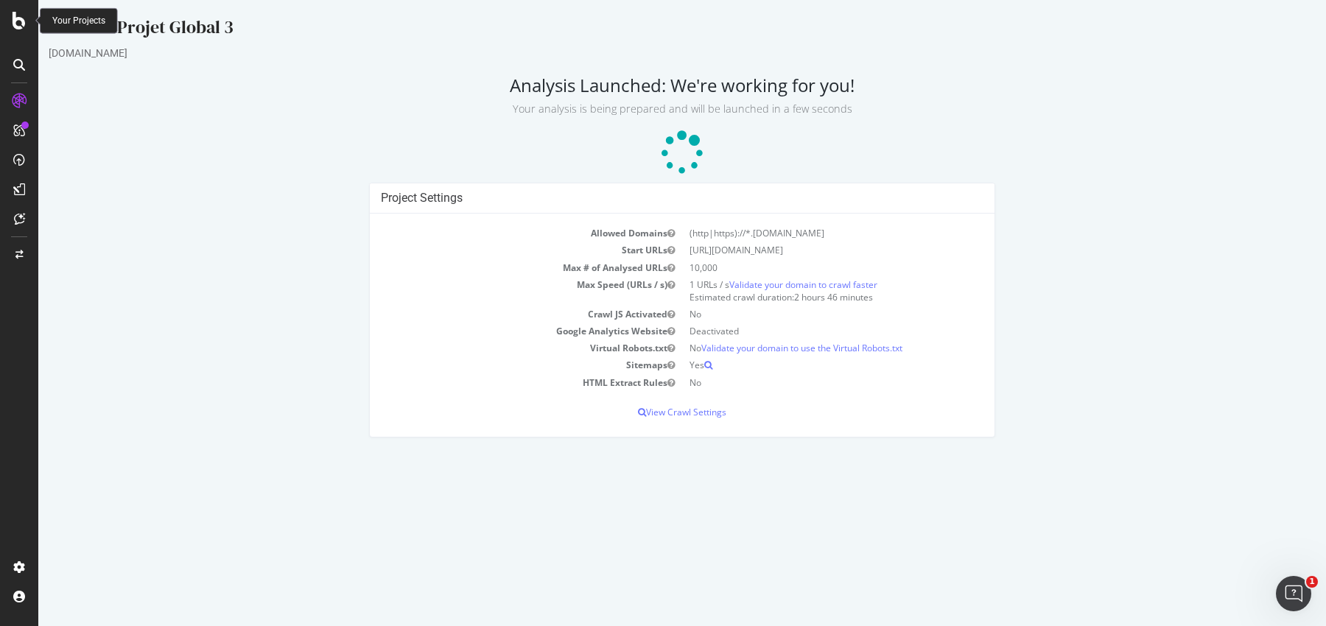
click at [19, 26] on icon at bounding box center [19, 21] width 13 height 18
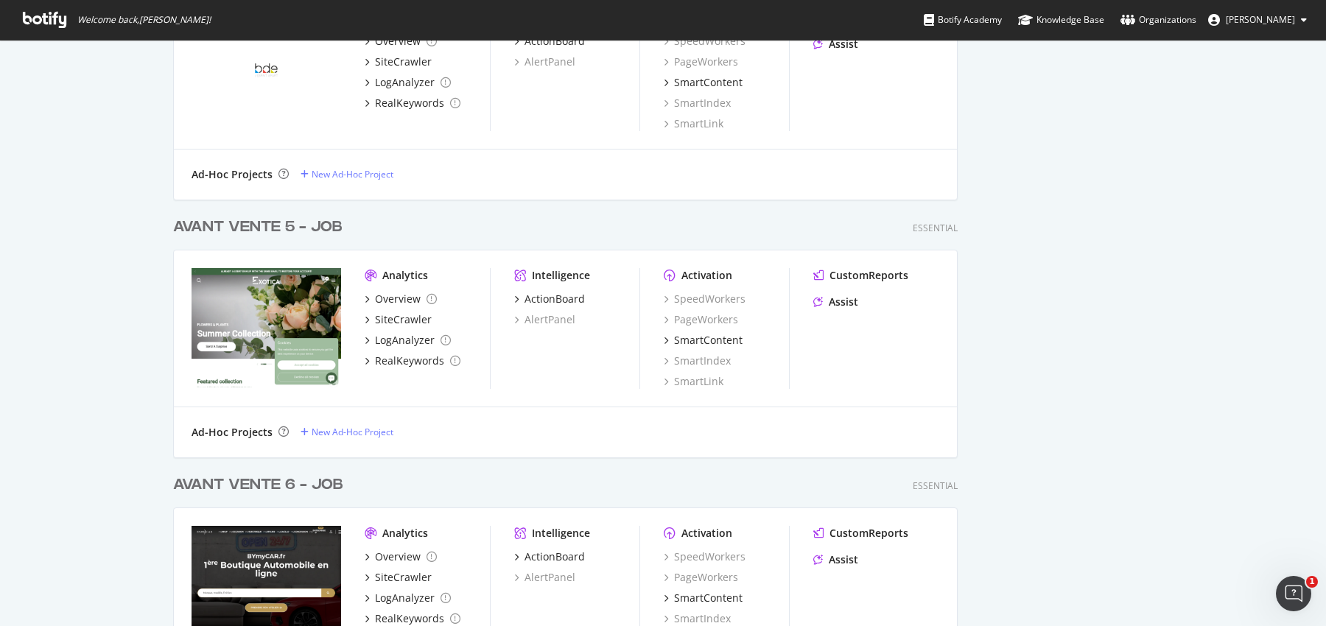
scroll to position [1450, 0]
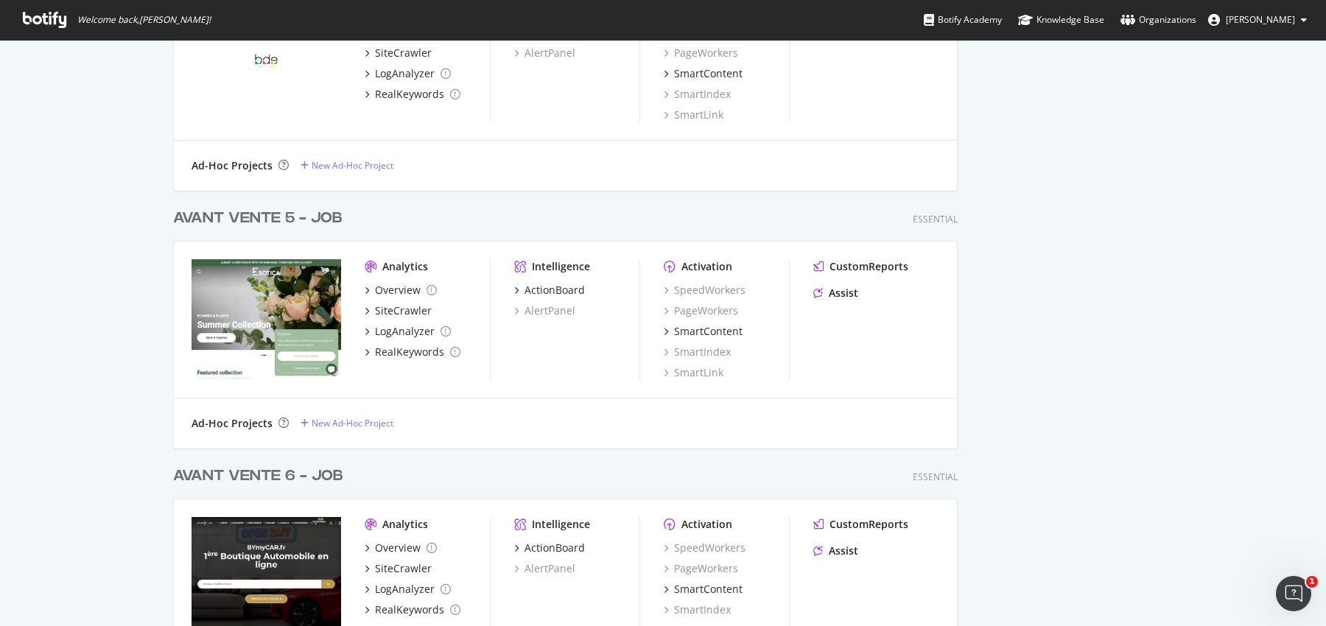
click at [234, 213] on div "AVANT VENTE 5 - JOB" at bounding box center [257, 218] width 169 height 21
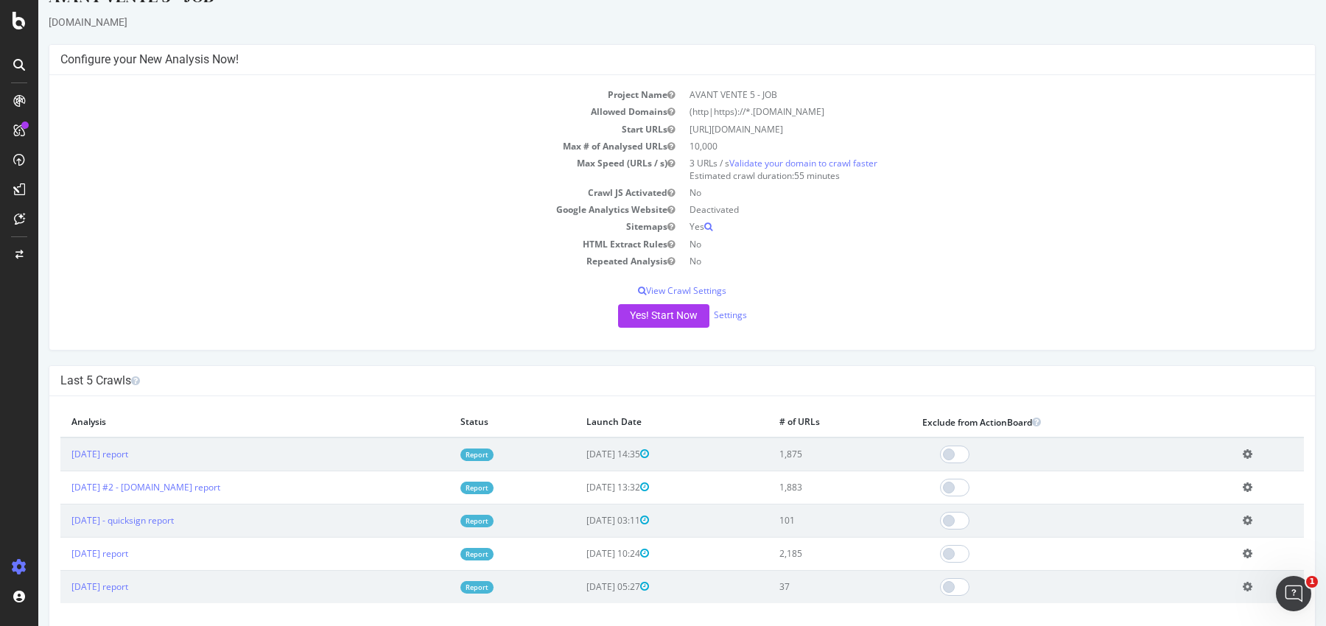
scroll to position [92, 0]
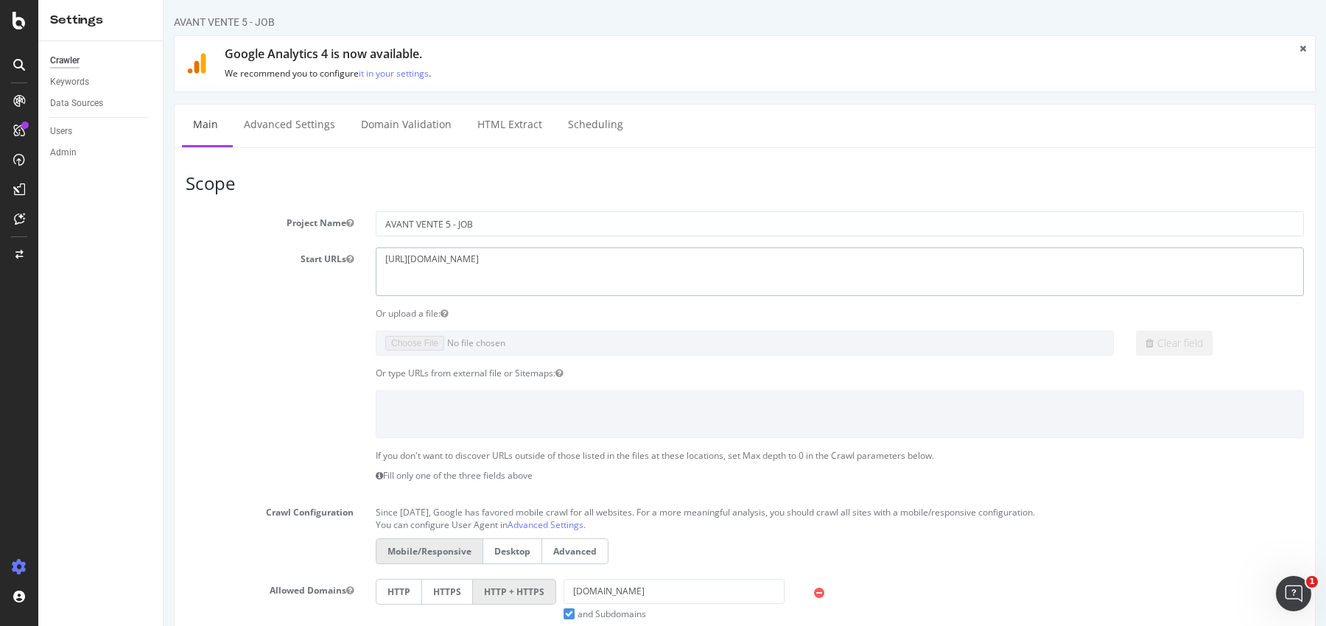
drag, startPoint x: 541, startPoint y: 286, endPoint x: 321, endPoint y: 250, distance: 222.4
click at [321, 250] on div "Start URLs https://exotica.com/" at bounding box center [745, 272] width 1140 height 48
paste textarea "decotec.fr"
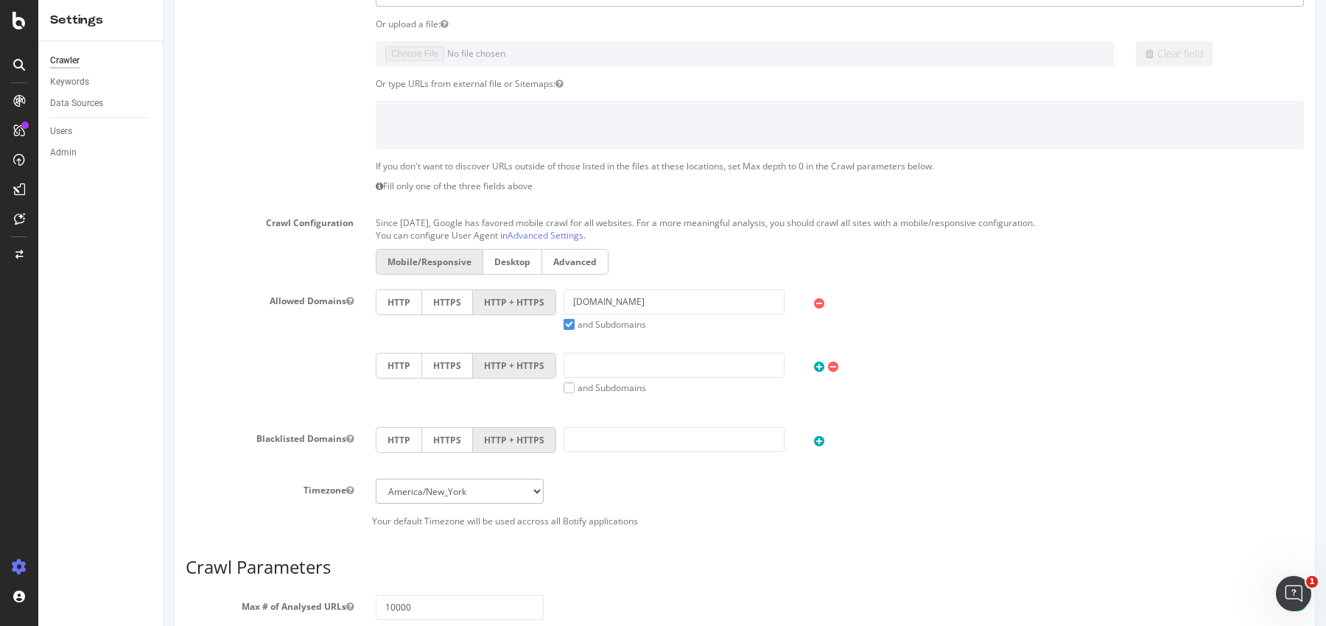
scroll to position [317, 0]
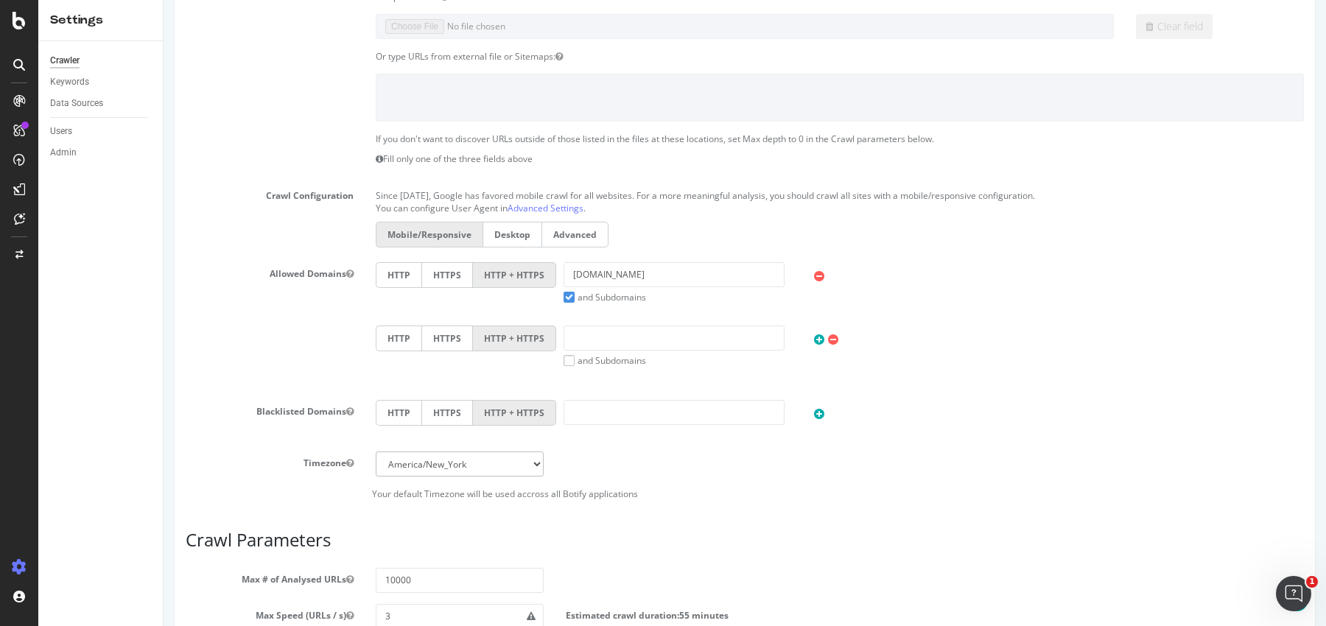
type textarea "https://decotec.fr"
drag, startPoint x: 648, startPoint y: 272, endPoint x: 527, endPoint y: 272, distance: 120.8
click at [527, 272] on div "HTTP HTTPS HTTP + HTTPS exotica.com and Subdomains User Agent: Mobile Desktop T…" at bounding box center [839, 282] width 943 height 41
paste input "https://decotec.fr/"
drag, startPoint x: 597, startPoint y: 271, endPoint x: 393, endPoint y: 246, distance: 205.6
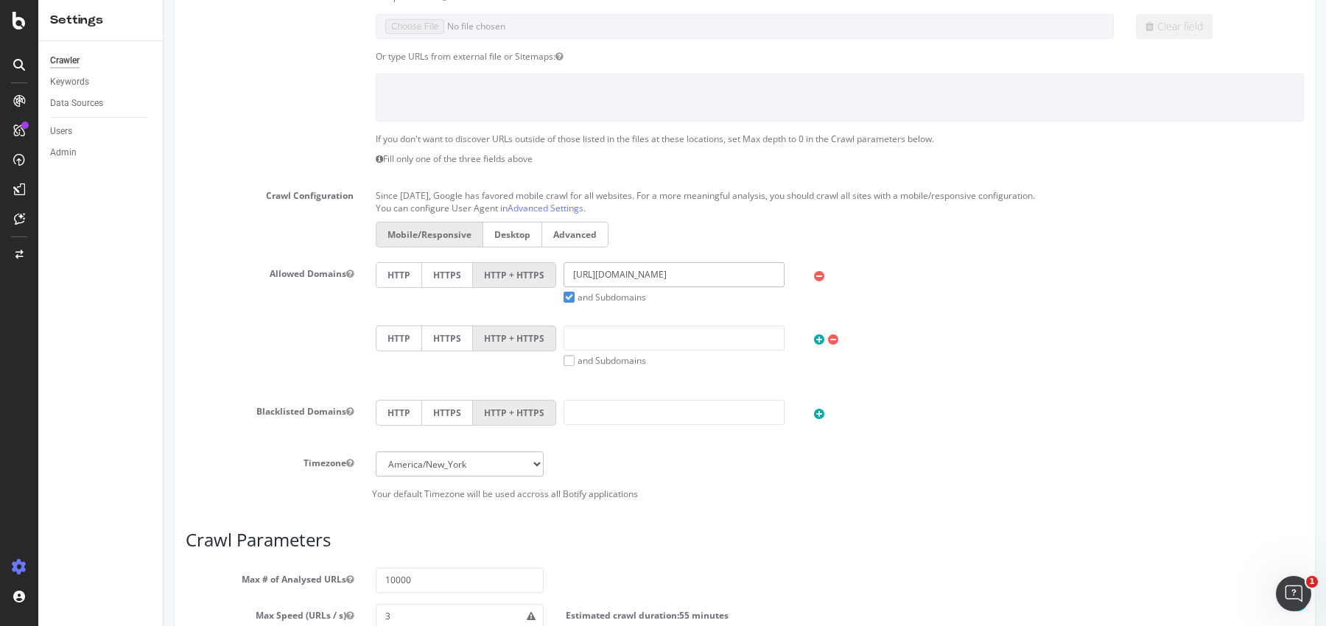
click at [393, 246] on section "Project Name AVANT VENTE 5 - JOB Start URLs https://exotica.com/ Or upload a fi…" at bounding box center [745, 198] width 1118 height 606
click at [676, 279] on input "decotec.fr/" at bounding box center [674, 274] width 221 height 25
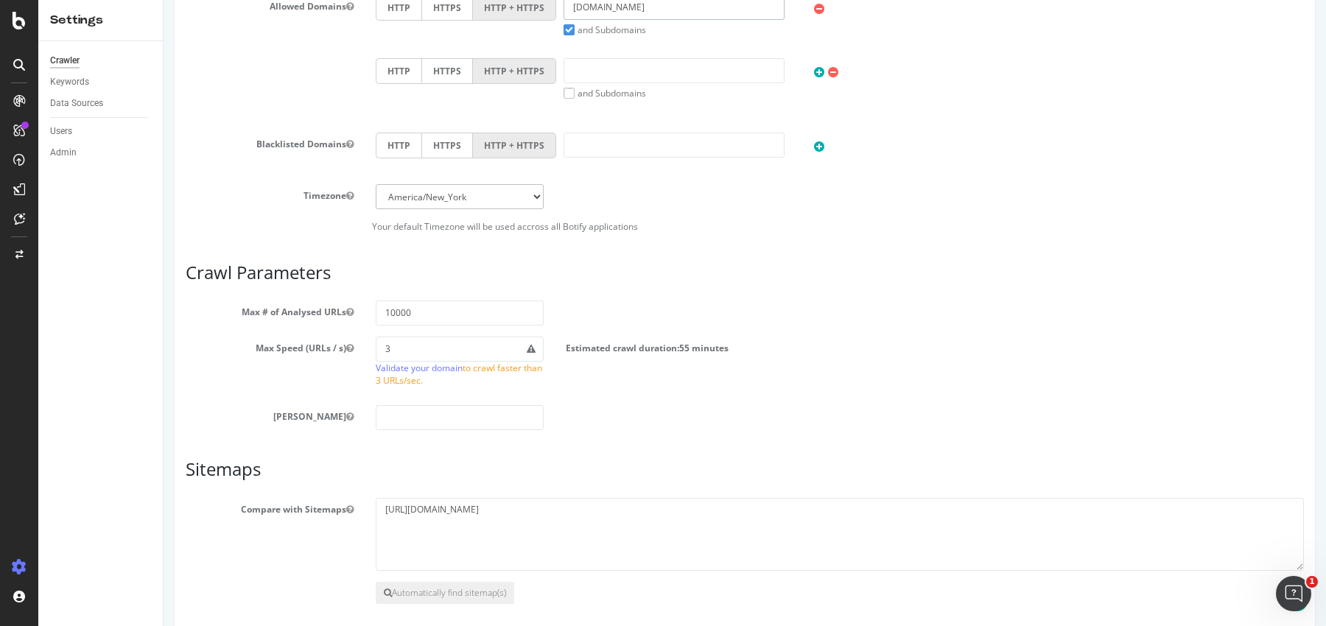
scroll to position [645, 0]
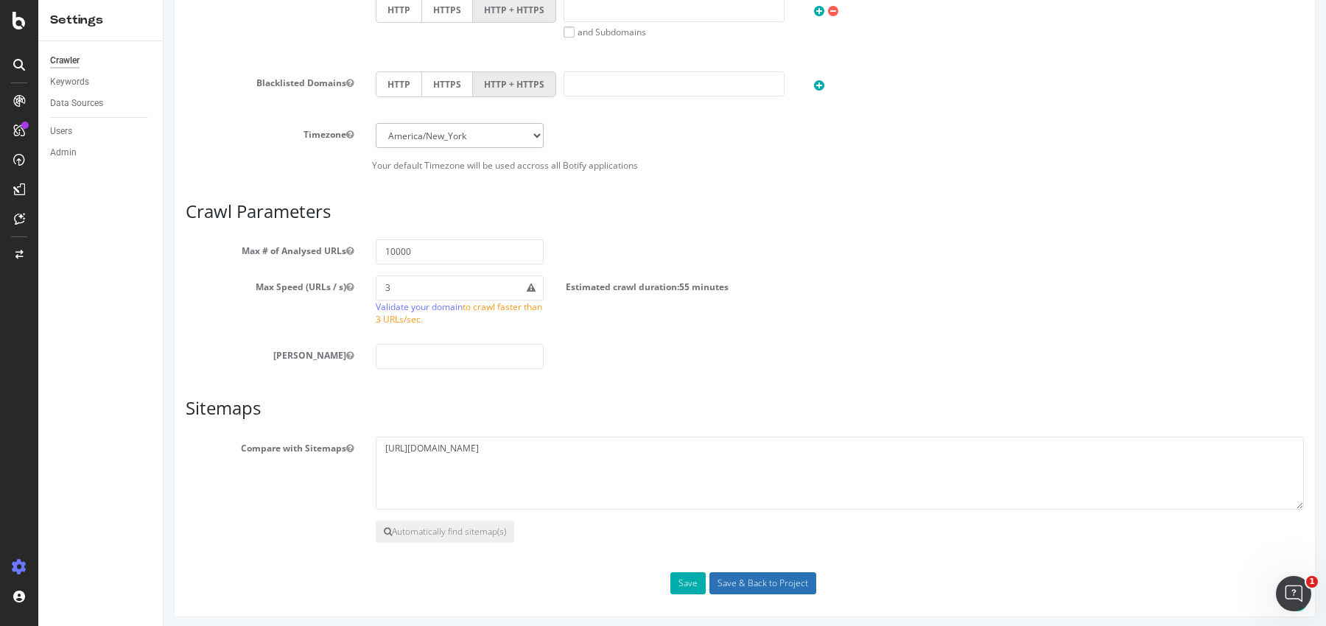
type input "decotec.fr"
click at [780, 576] on input "Save & Back to Project" at bounding box center [762, 583] width 107 height 22
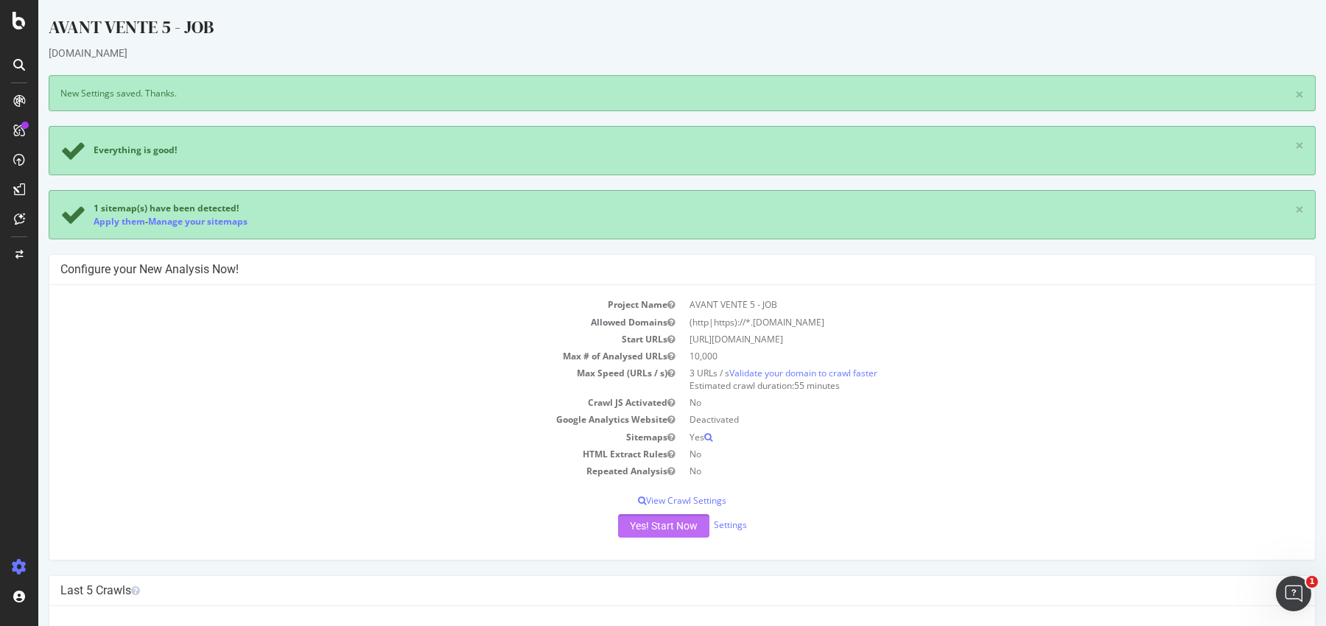
click at [647, 520] on button "Yes! Start Now" at bounding box center [663, 526] width 91 height 24
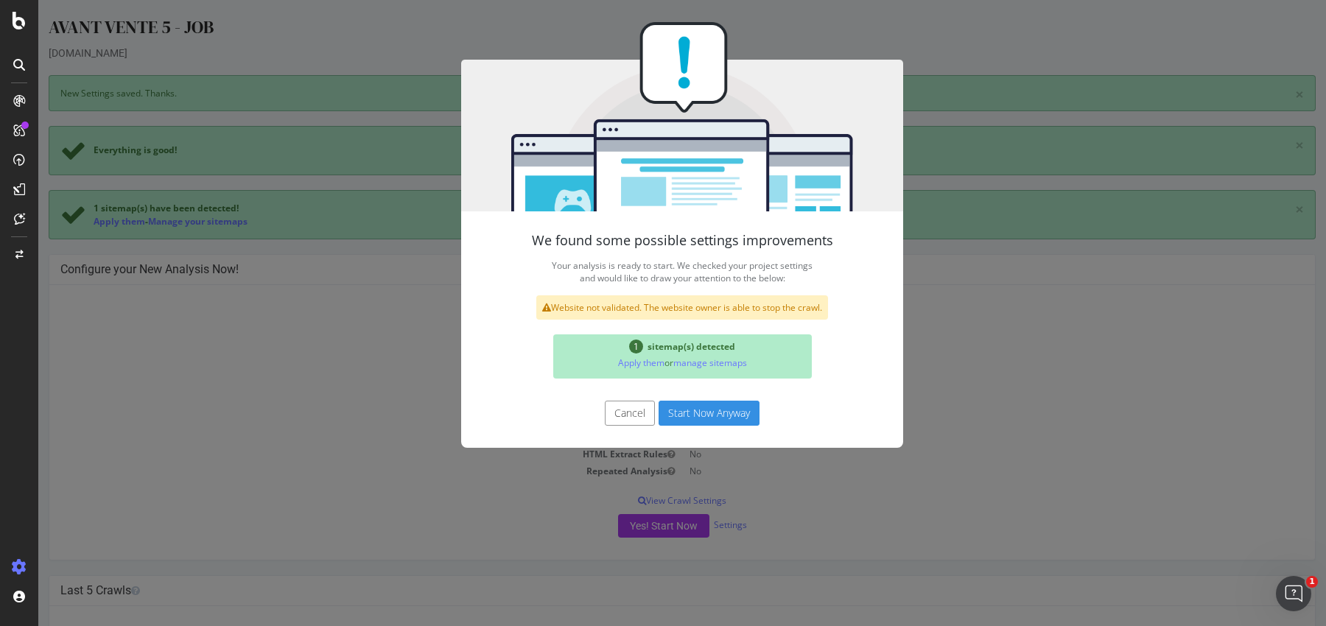
click at [678, 410] on button "Start Now Anyway" at bounding box center [709, 413] width 101 height 25
